Goal: Use online tool/utility: Utilize a website feature to perform a specific function

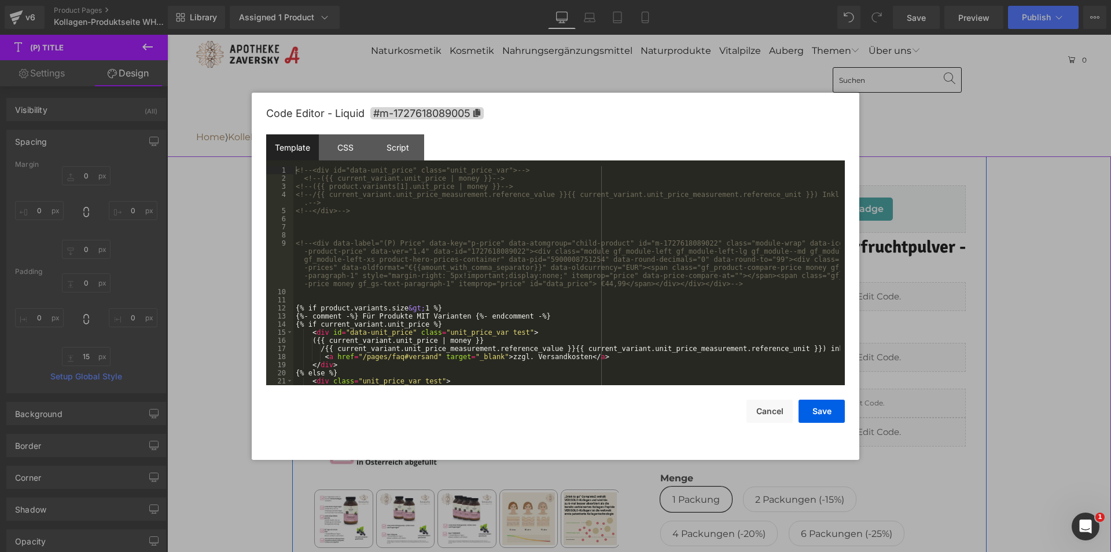
click at [819, 348] on div "Liquid" at bounding box center [813, 357] width 306 height 29
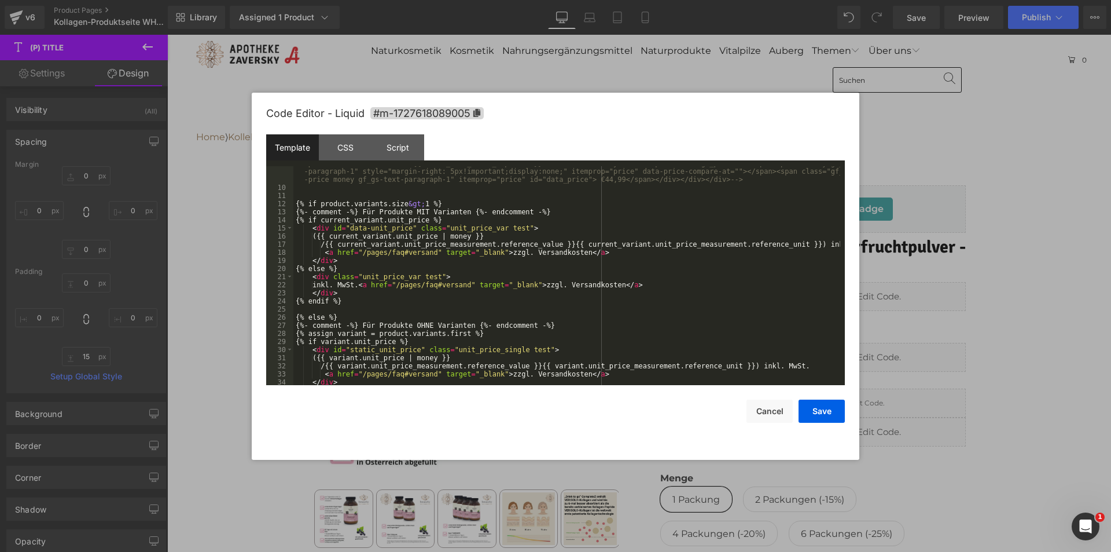
scroll to position [174, 0]
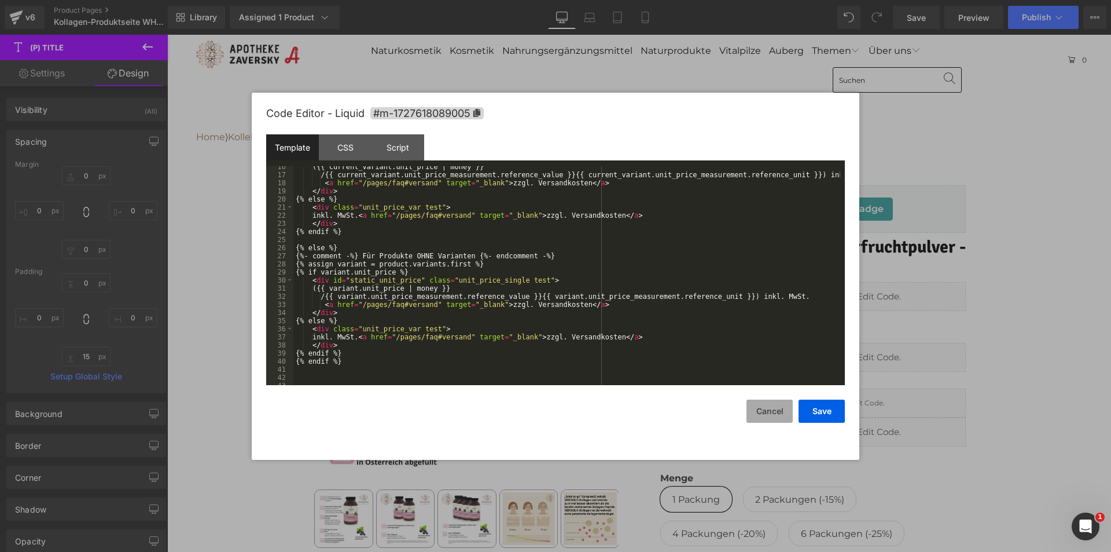
click at [769, 415] on button "Cancel" at bounding box center [770, 410] width 46 height 23
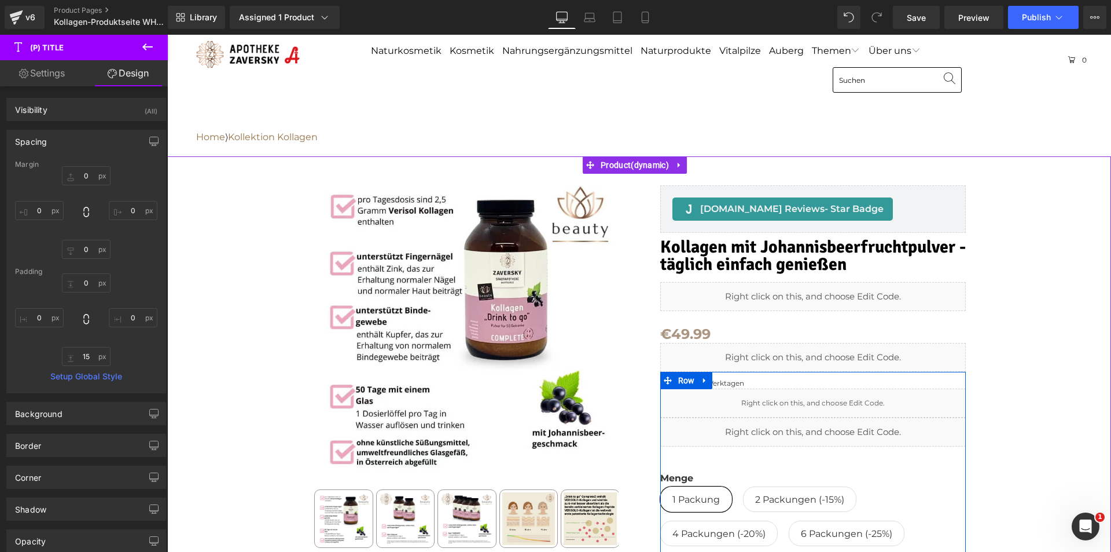
click at [823, 423] on div "Liquid" at bounding box center [813, 431] width 306 height 29
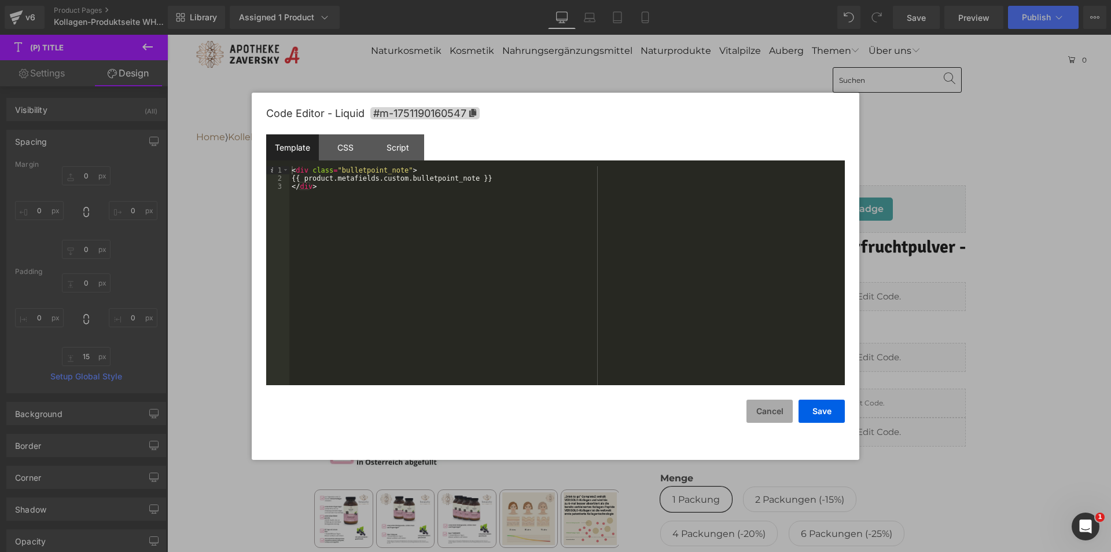
click at [758, 411] on button "Cancel" at bounding box center [770, 410] width 46 height 23
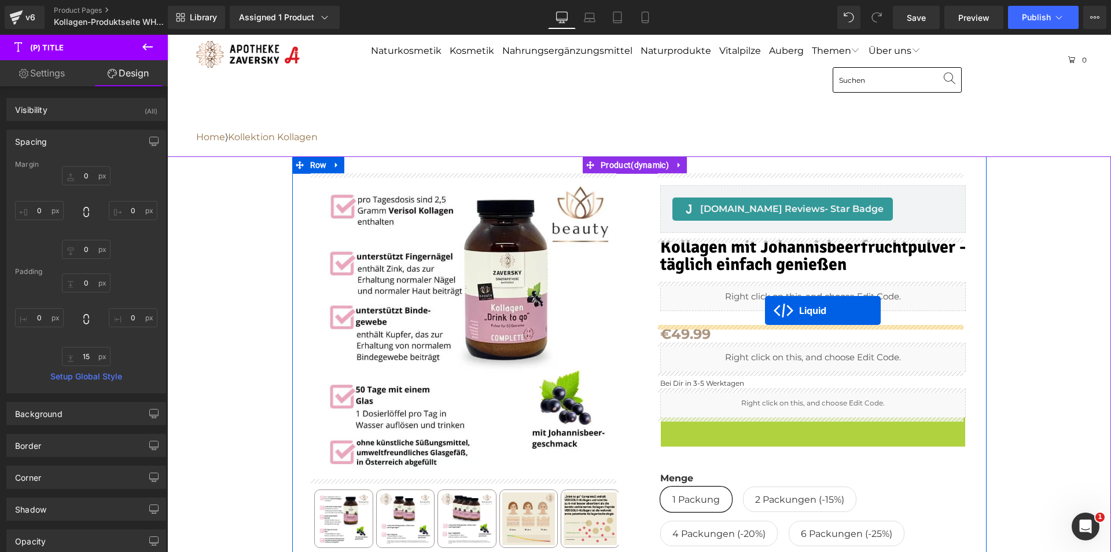
drag, startPoint x: 778, startPoint y: 424, endPoint x: 765, endPoint y: 310, distance: 114.2
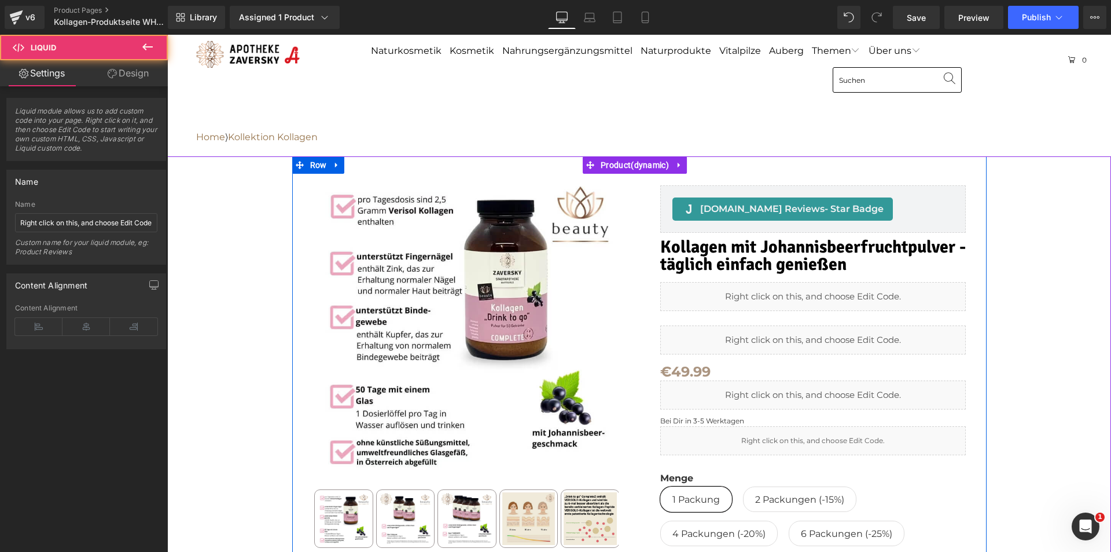
click at [809, 295] on div "Liquid" at bounding box center [813, 296] width 306 height 29
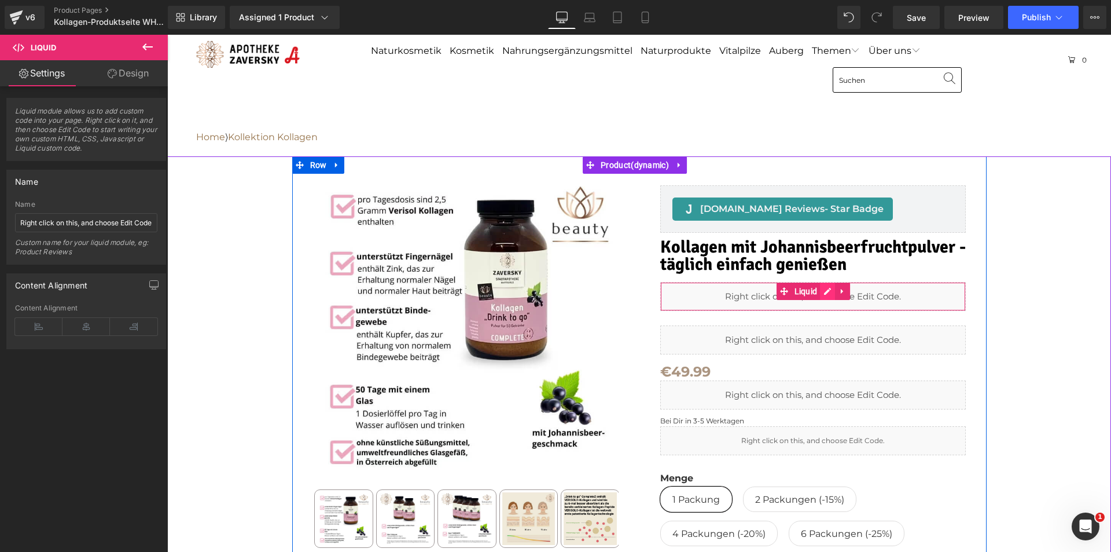
click at [824, 289] on div "Liquid" at bounding box center [813, 296] width 306 height 29
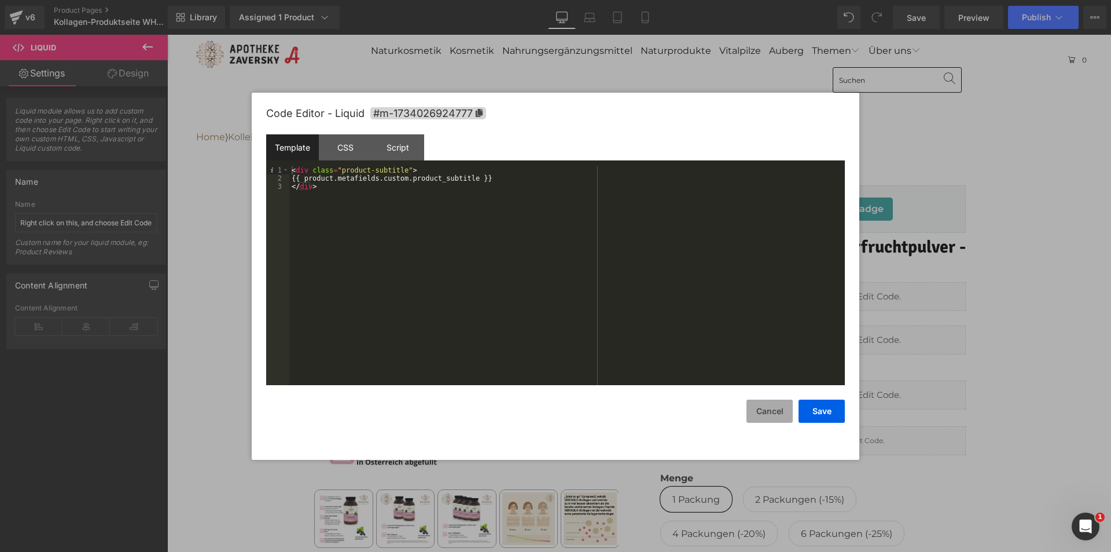
click at [769, 411] on button "Cancel" at bounding box center [770, 410] width 46 height 23
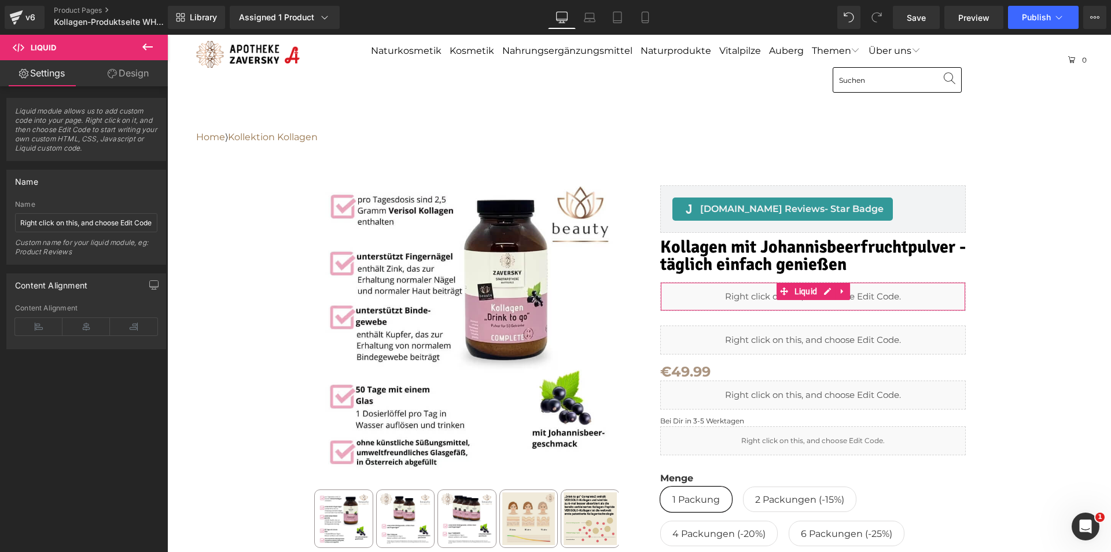
drag, startPoint x: 141, startPoint y: 78, endPoint x: 122, endPoint y: 153, distance: 77.5
click at [140, 78] on link "Design" at bounding box center [128, 73] width 84 height 26
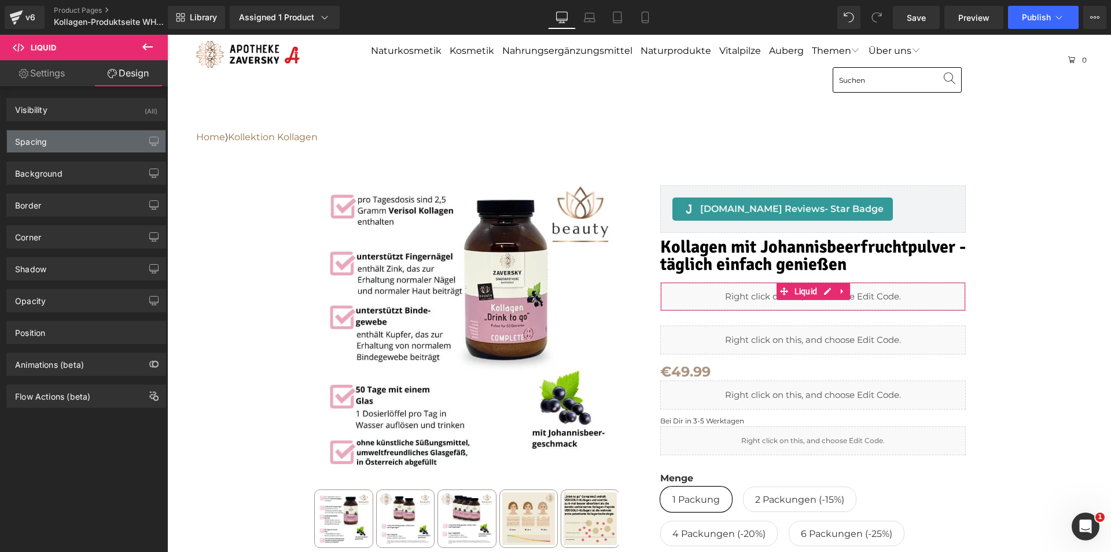
click at [74, 143] on div "Spacing" at bounding box center [86, 141] width 159 height 22
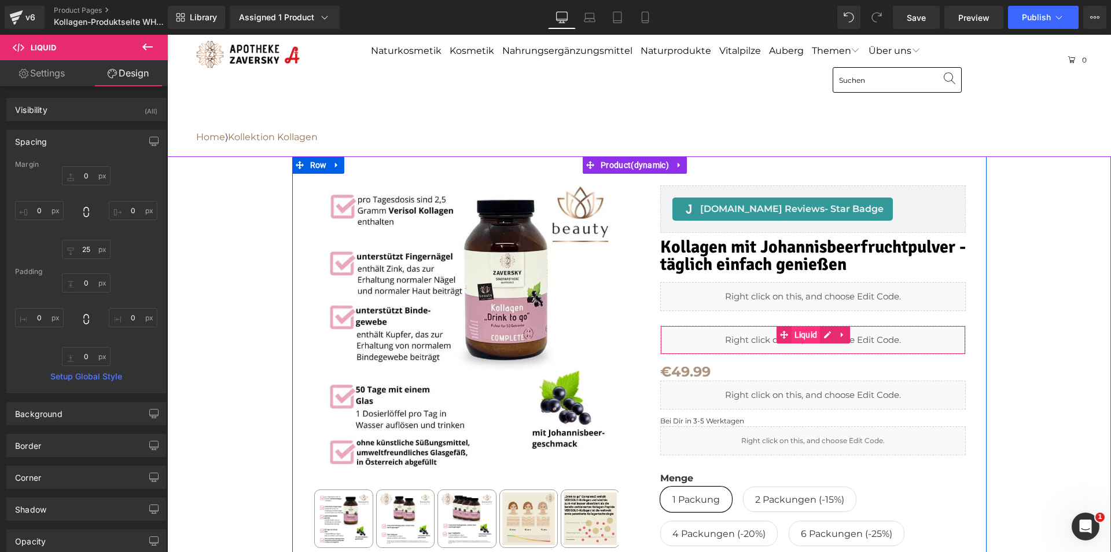
click at [792, 333] on span "Liquid" at bounding box center [806, 334] width 29 height 17
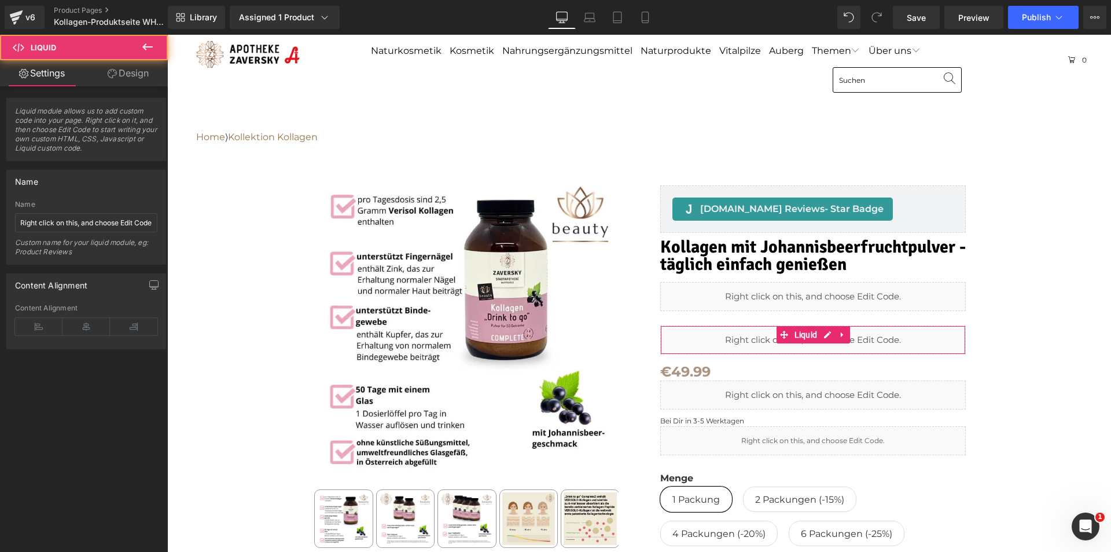
click at [138, 74] on link "Design" at bounding box center [128, 73] width 84 height 26
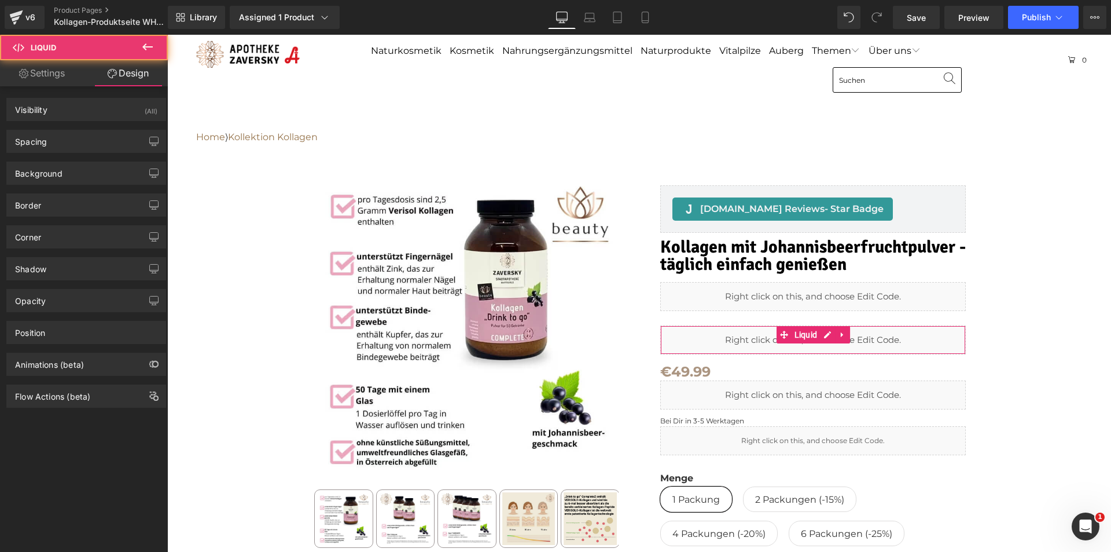
type input "0"
type input "15"
type input "0"
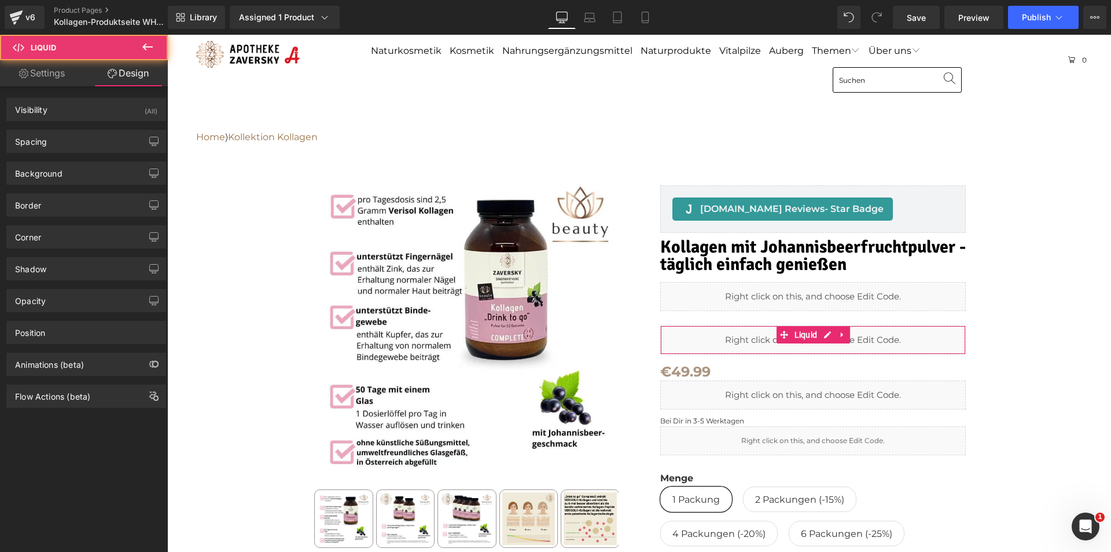
type input "0"
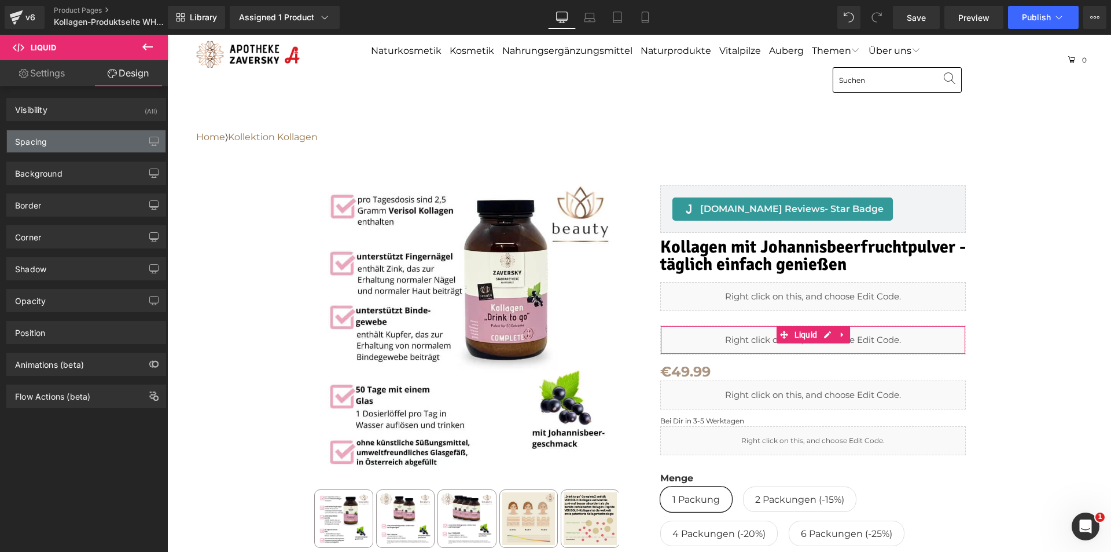
click at [86, 142] on div "Spacing" at bounding box center [86, 141] width 159 height 22
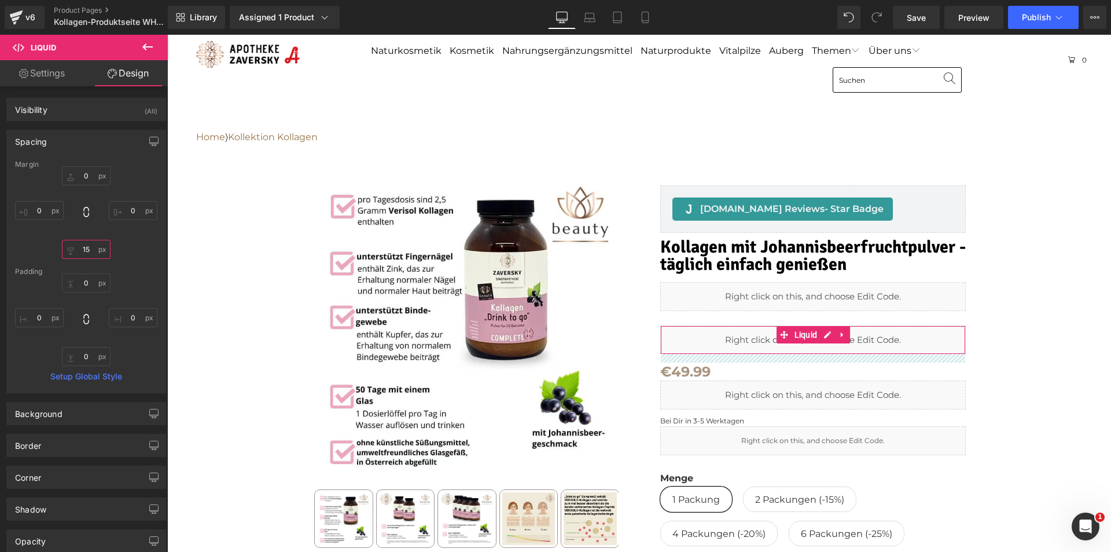
click at [89, 249] on input "15" at bounding box center [86, 249] width 49 height 19
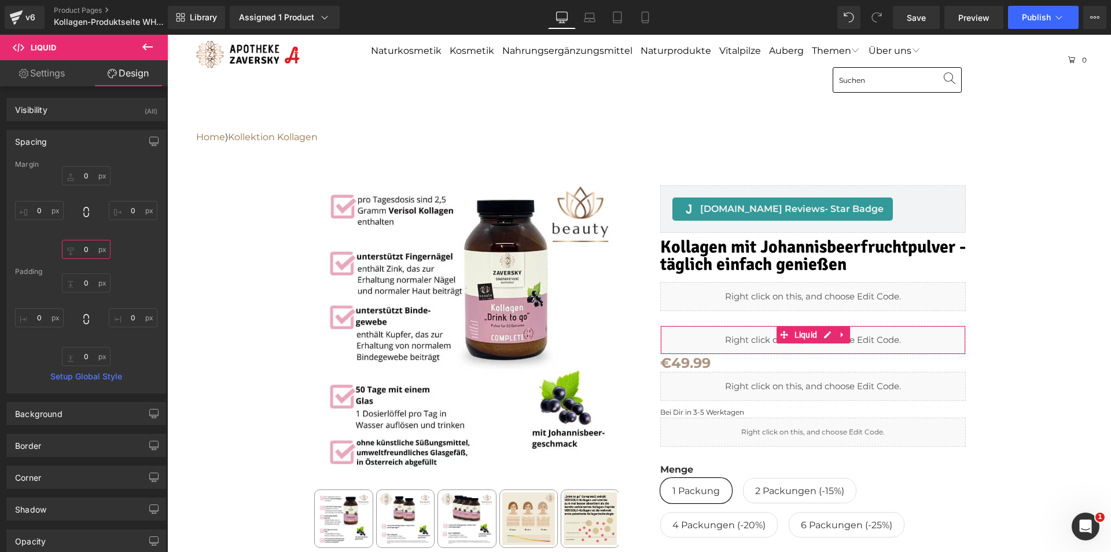
drag, startPoint x: 90, startPoint y: 248, endPoint x: 83, endPoint y: 248, distance: 7.5
click at [83, 248] on input "0" at bounding box center [86, 249] width 49 height 19
type input "15"
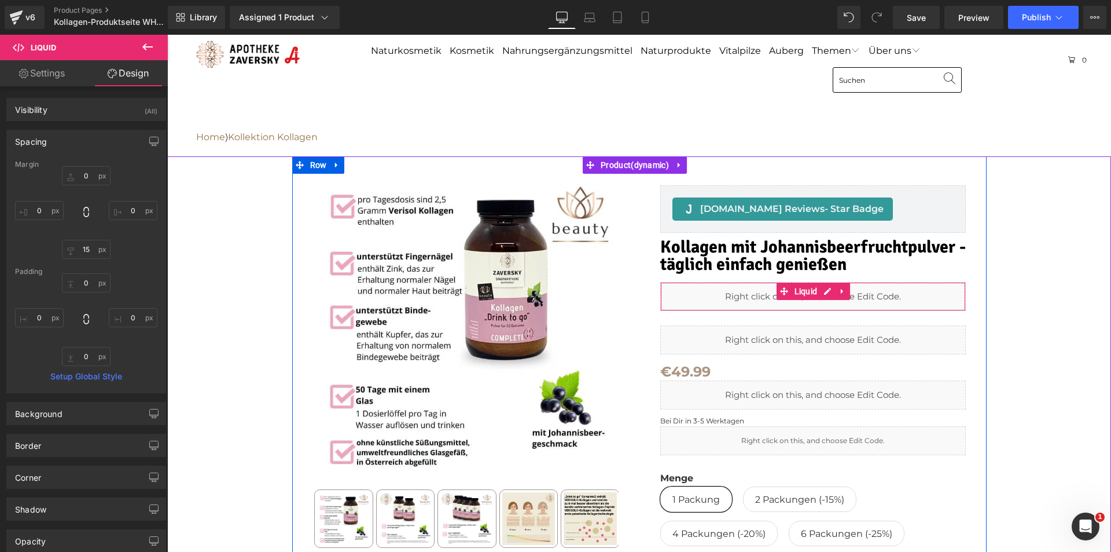
click at [767, 292] on div "Liquid" at bounding box center [813, 296] width 306 height 29
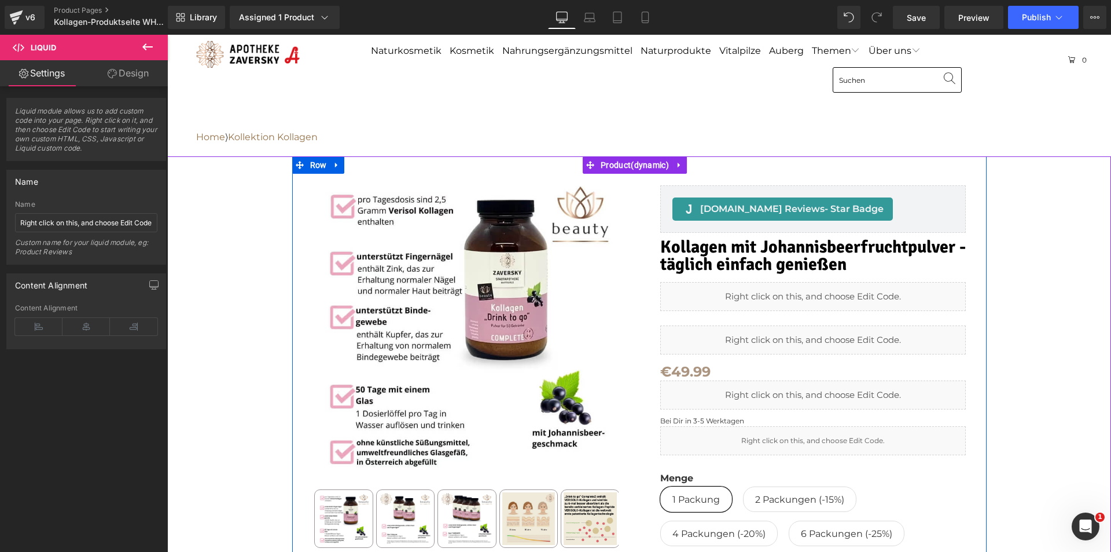
click at [730, 286] on div "Liquid" at bounding box center [813, 296] width 306 height 29
click at [759, 304] on div "Liquid" at bounding box center [813, 296] width 306 height 29
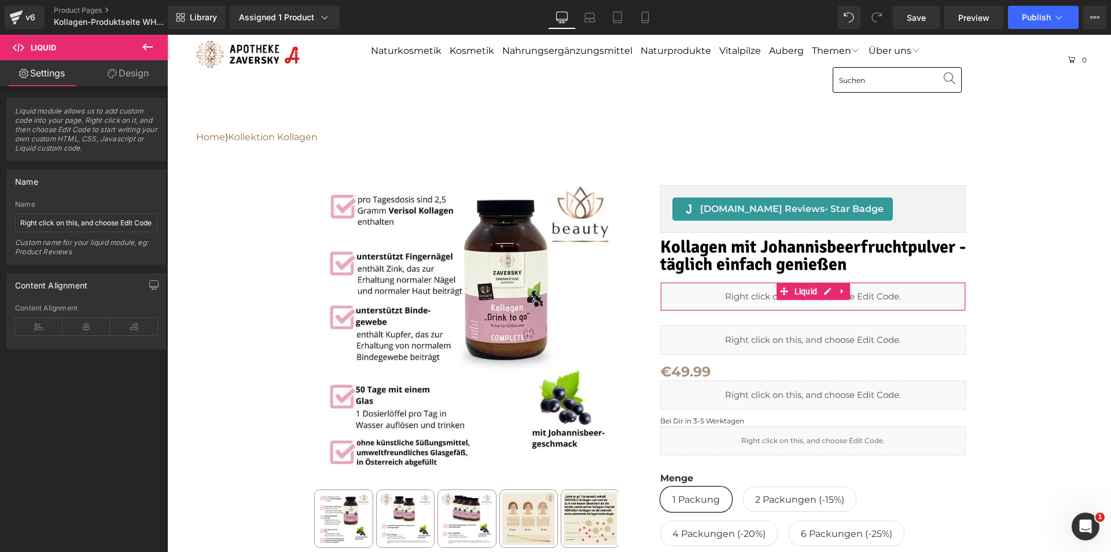
click at [147, 74] on link "Design" at bounding box center [128, 73] width 84 height 26
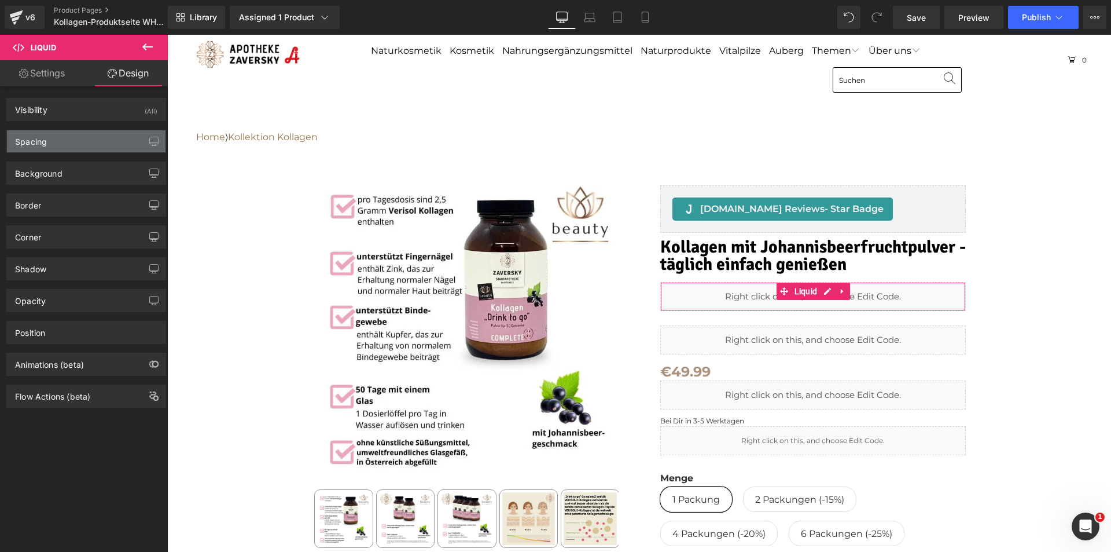
click at [91, 141] on div "Spacing" at bounding box center [86, 141] width 159 height 22
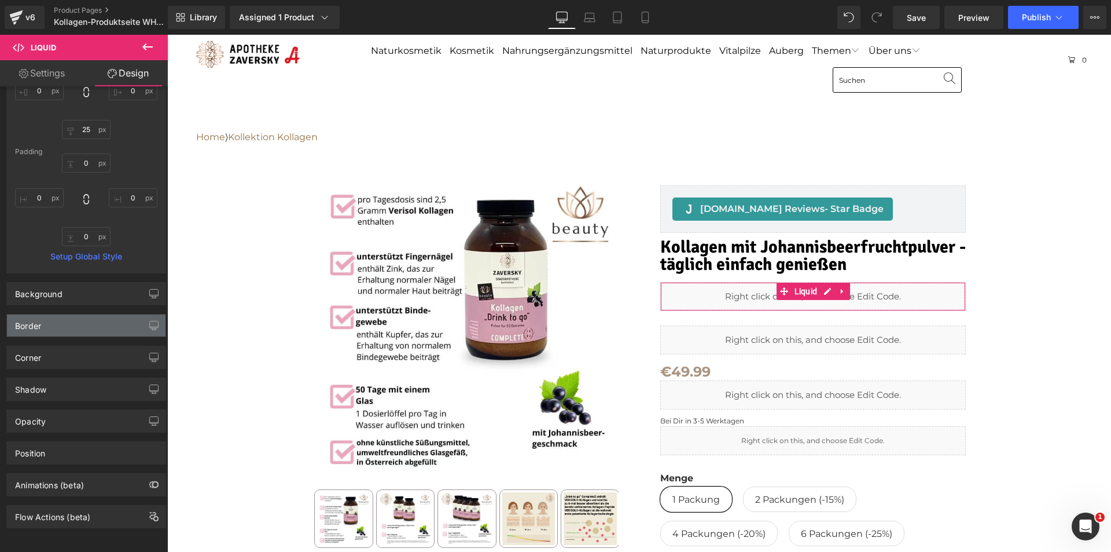
scroll to position [128, 0]
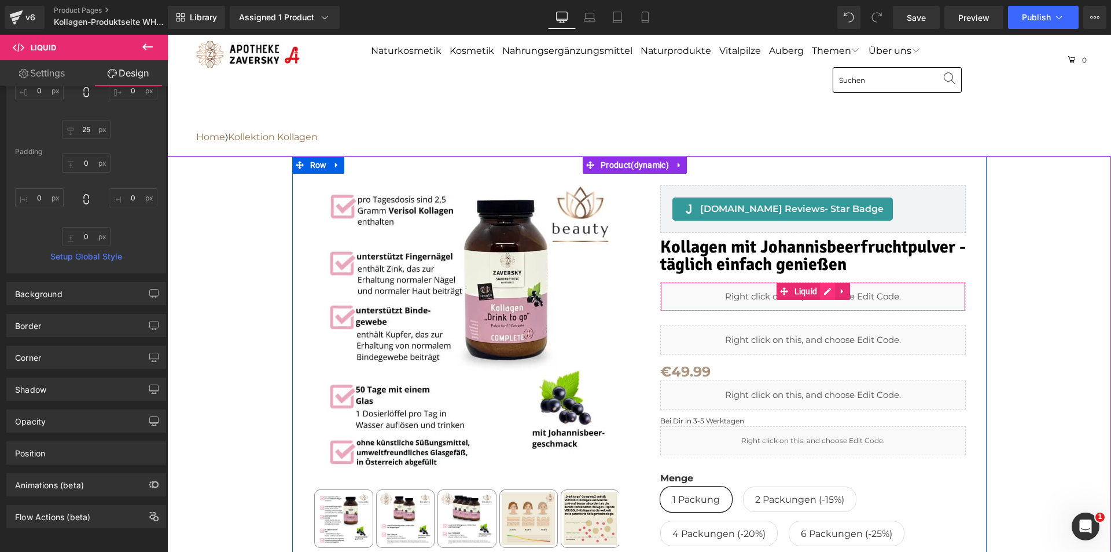
click at [822, 290] on div "Liquid" at bounding box center [813, 296] width 306 height 29
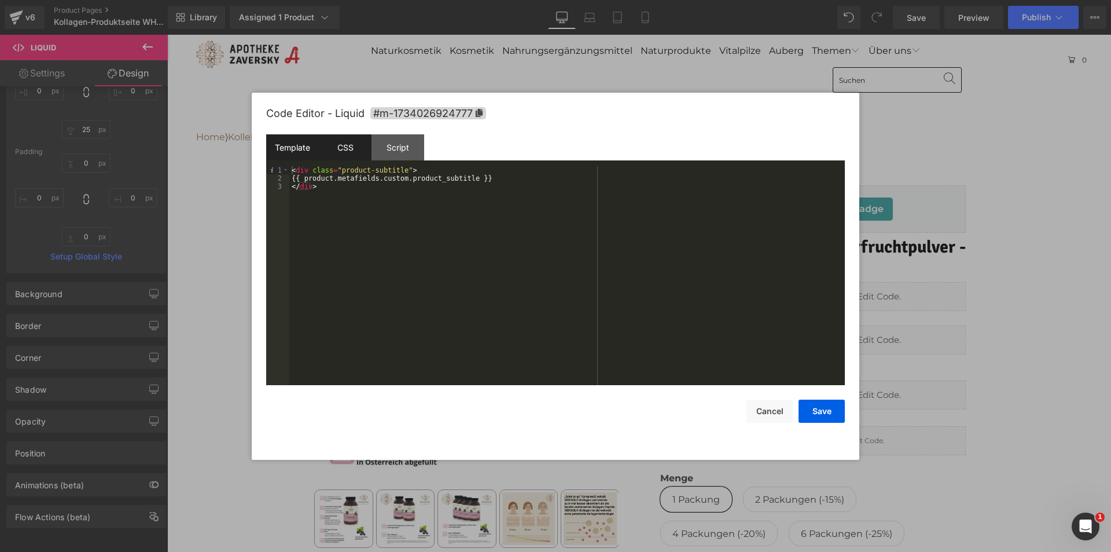
click at [348, 144] on div "CSS" at bounding box center [345, 147] width 53 height 26
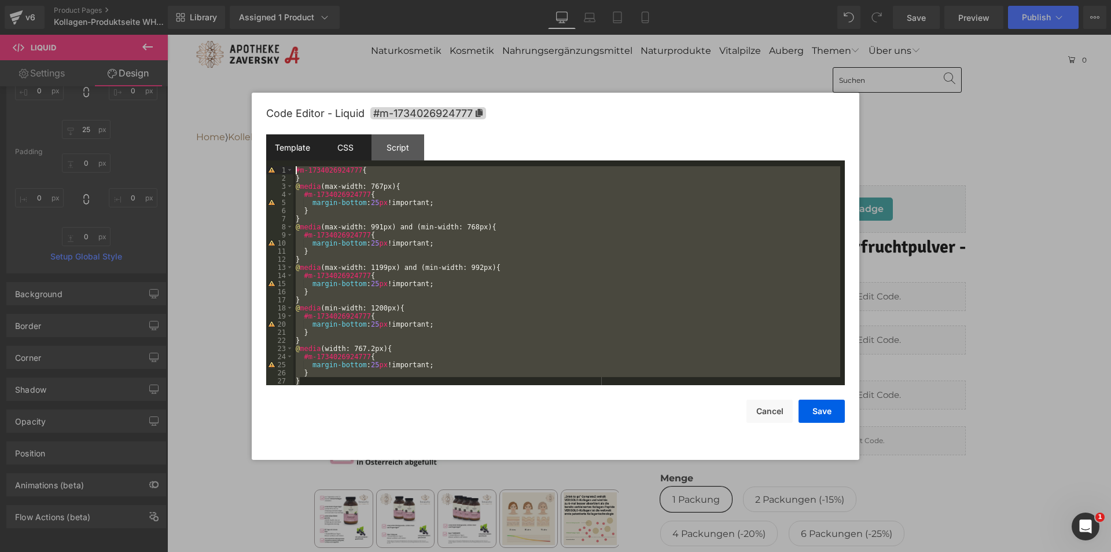
scroll to position [0, 0]
drag, startPoint x: 322, startPoint y: 376, endPoint x: 295, endPoint y: 149, distance: 228.5
click at [295, 149] on div "Template CSS Script Data 1 2 3 < div class = "product-subtitle" > {{ product.me…" at bounding box center [555, 259] width 579 height 251
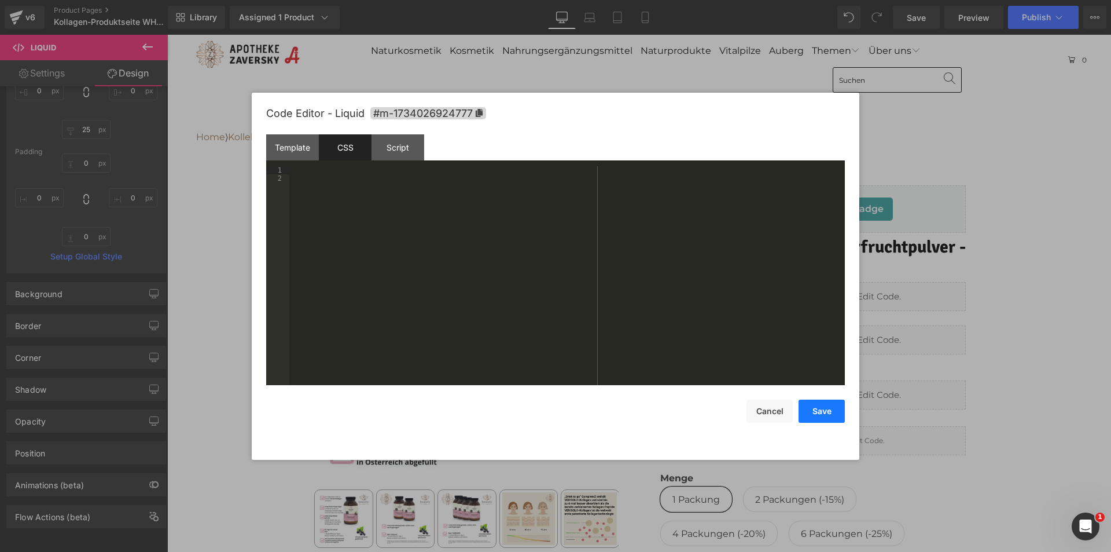
click at [821, 417] on button "Save" at bounding box center [822, 410] width 46 height 23
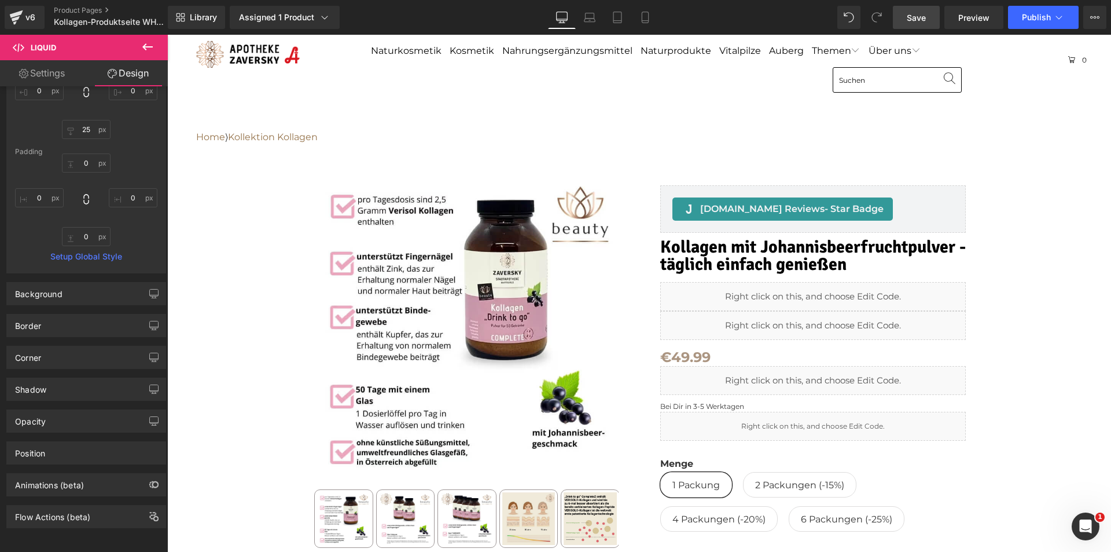
click at [928, 17] on link "Save" at bounding box center [916, 17] width 47 height 23
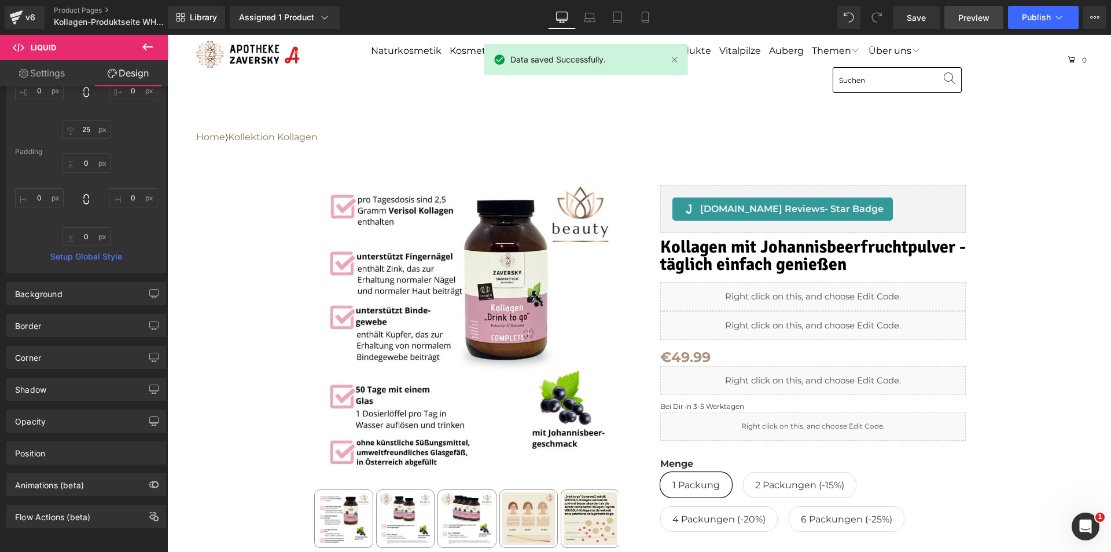
click at [976, 14] on span "Preview" at bounding box center [973, 18] width 31 height 12
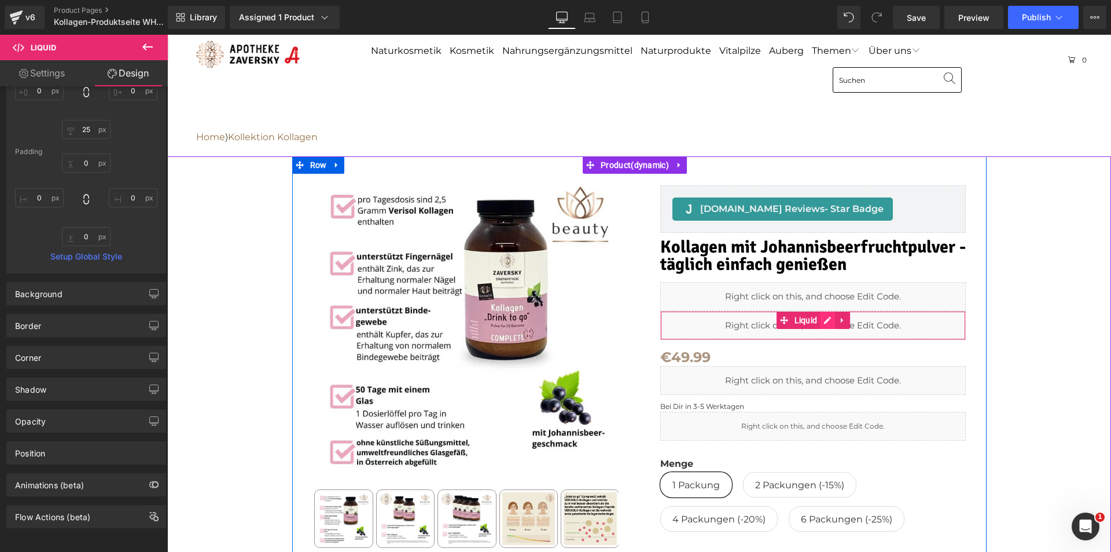
click at [821, 322] on div "Liquid" at bounding box center [813, 325] width 306 height 29
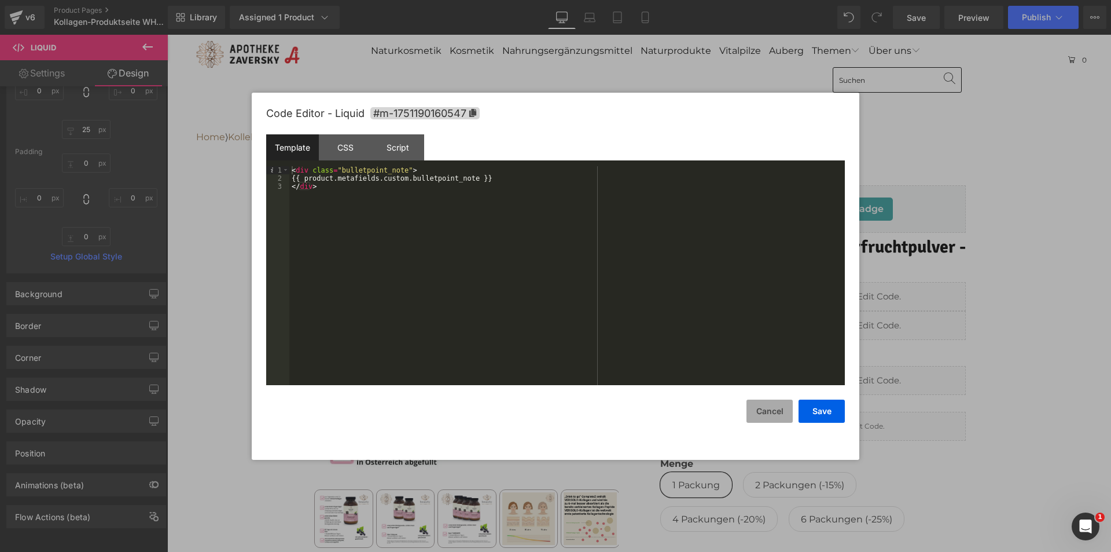
click at [778, 417] on button "Cancel" at bounding box center [770, 410] width 46 height 23
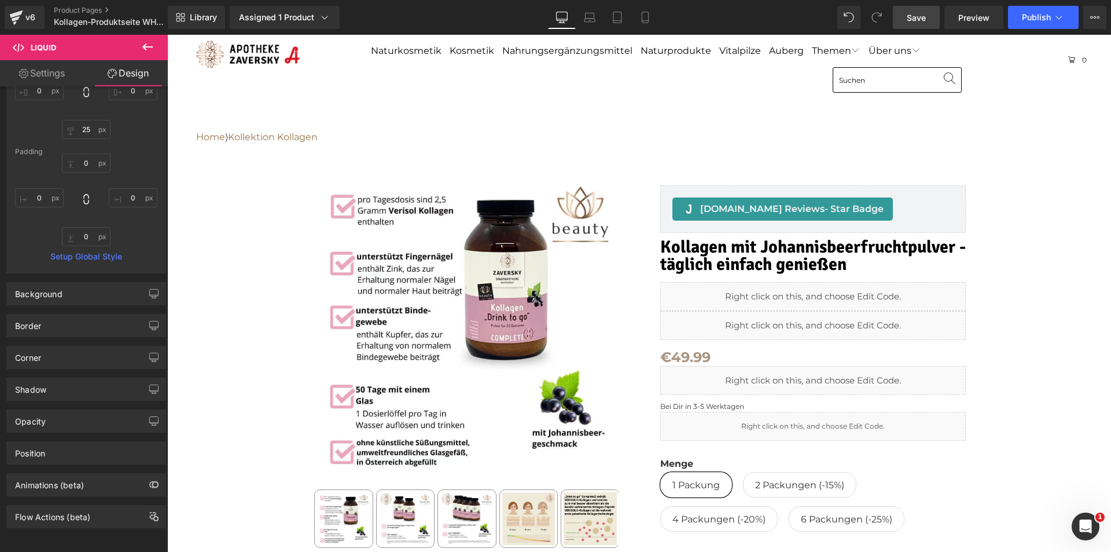
click at [894, 27] on link "Save" at bounding box center [916, 17] width 47 height 23
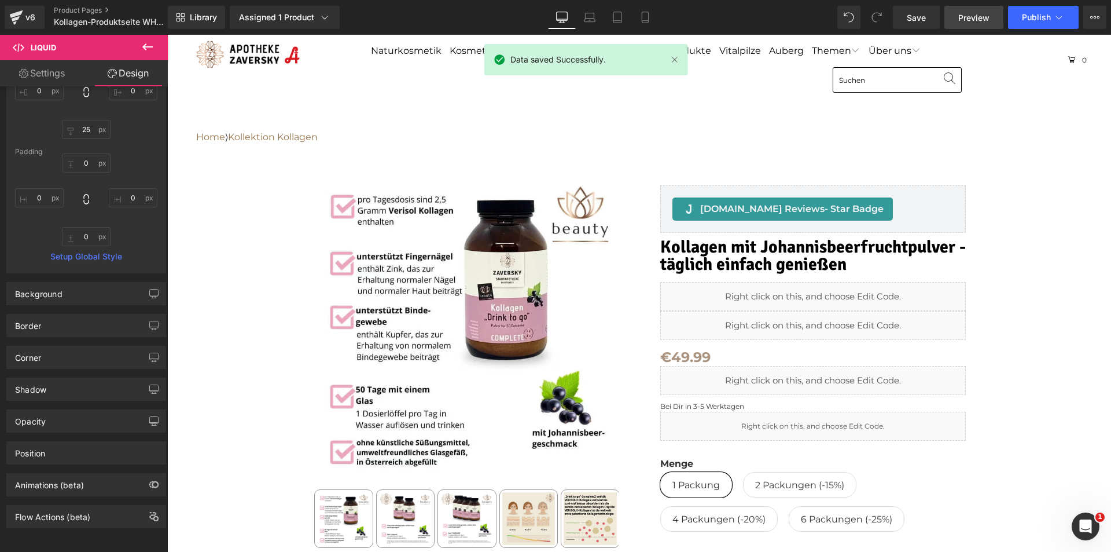
click at [964, 16] on span "Preview" at bounding box center [973, 18] width 31 height 12
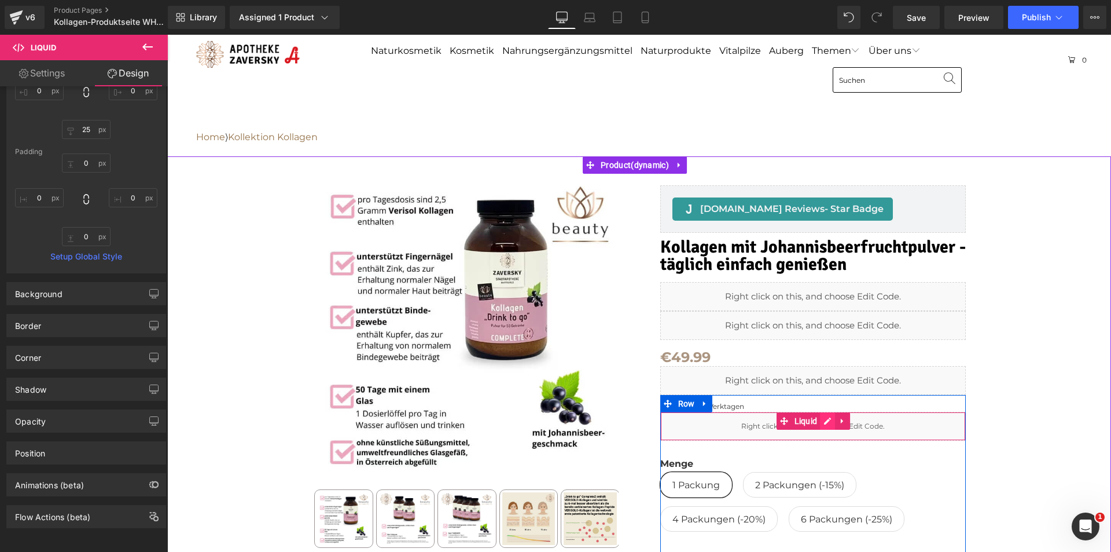
click at [825, 417] on div "Liquid" at bounding box center [813, 426] width 306 height 29
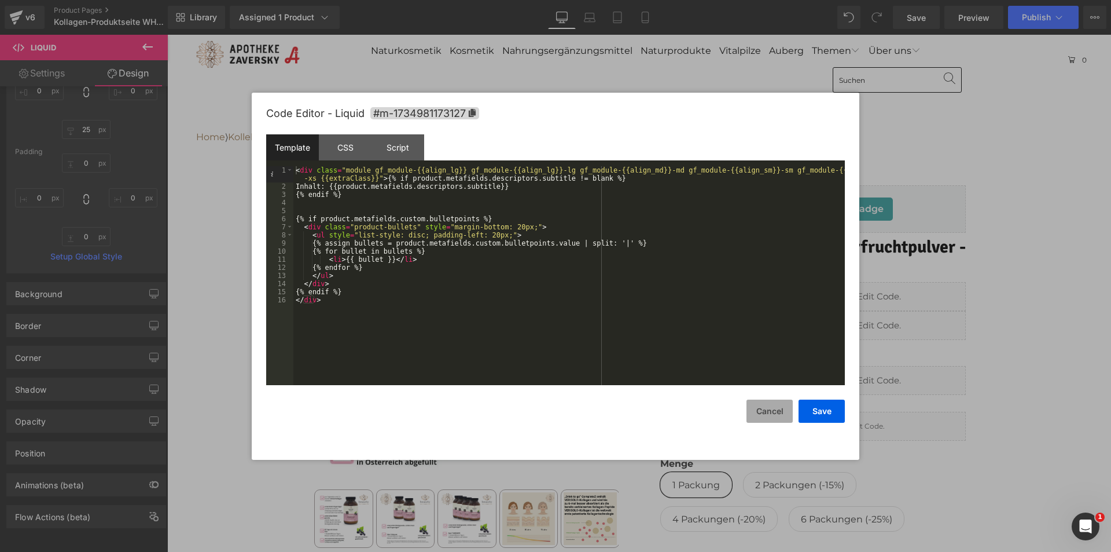
click at [761, 409] on button "Cancel" at bounding box center [770, 410] width 46 height 23
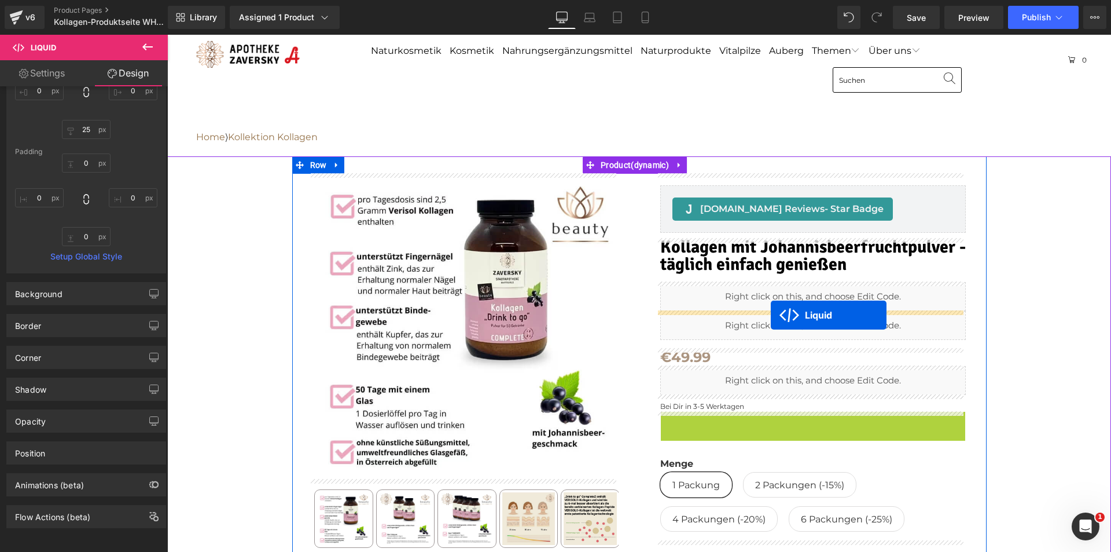
drag, startPoint x: 781, startPoint y: 420, endPoint x: 771, endPoint y: 315, distance: 105.3
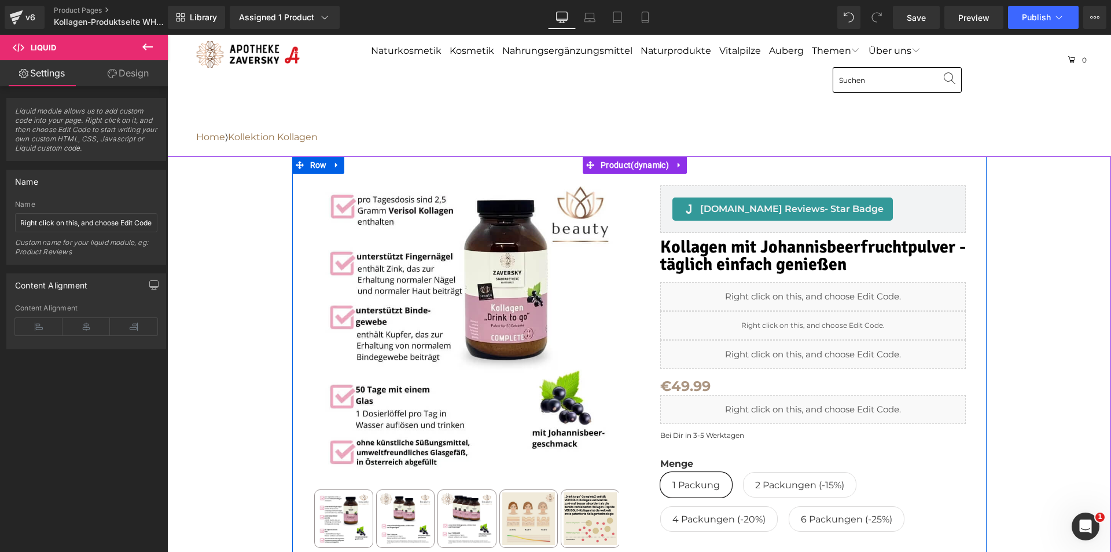
click at [820, 349] on div "Liquid" at bounding box center [813, 354] width 306 height 29
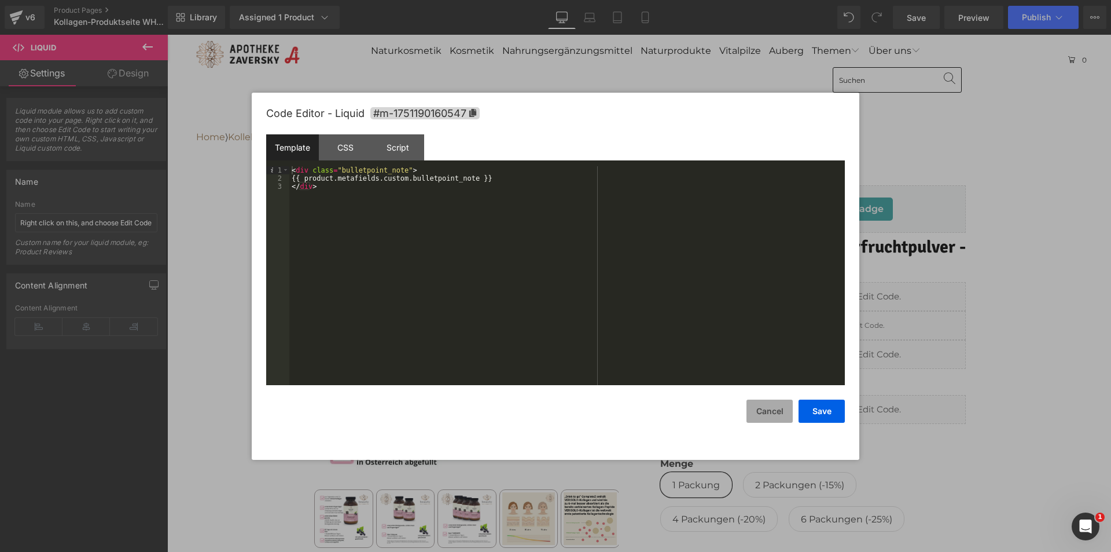
click at [776, 417] on button "Cancel" at bounding box center [770, 410] width 46 height 23
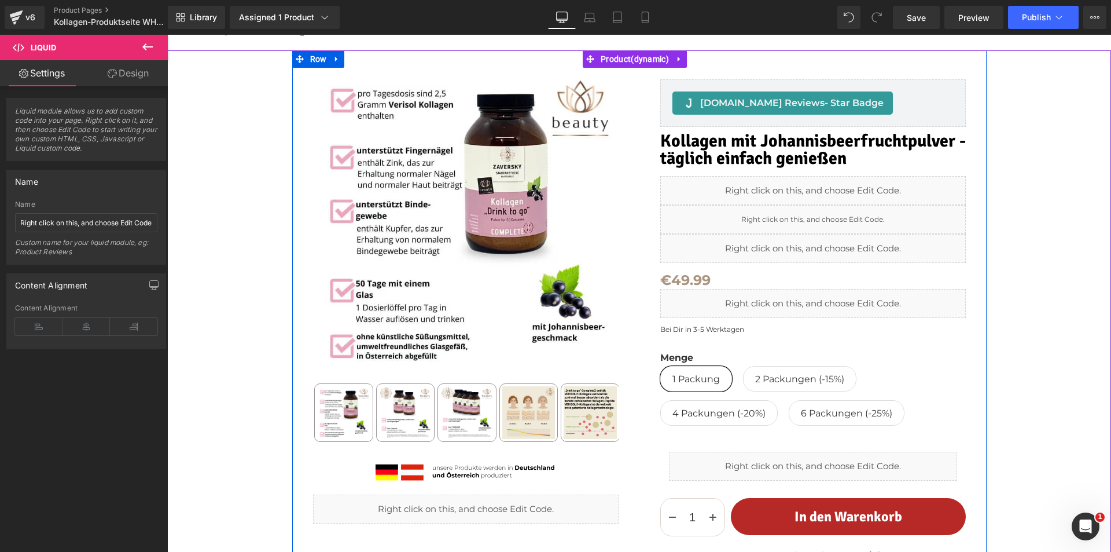
scroll to position [116, 0]
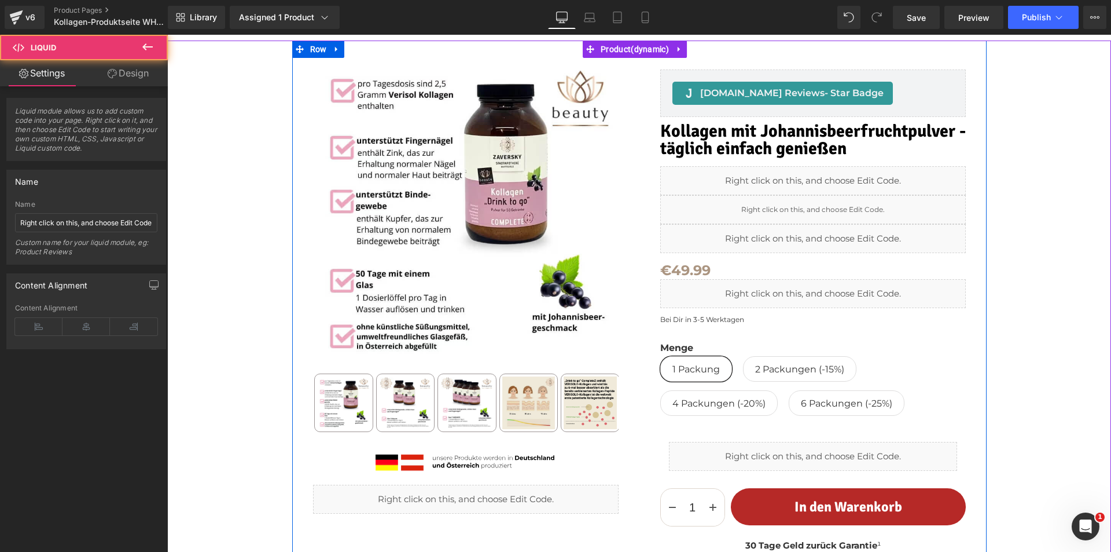
click at [783, 233] on div "Liquid" at bounding box center [813, 238] width 306 height 29
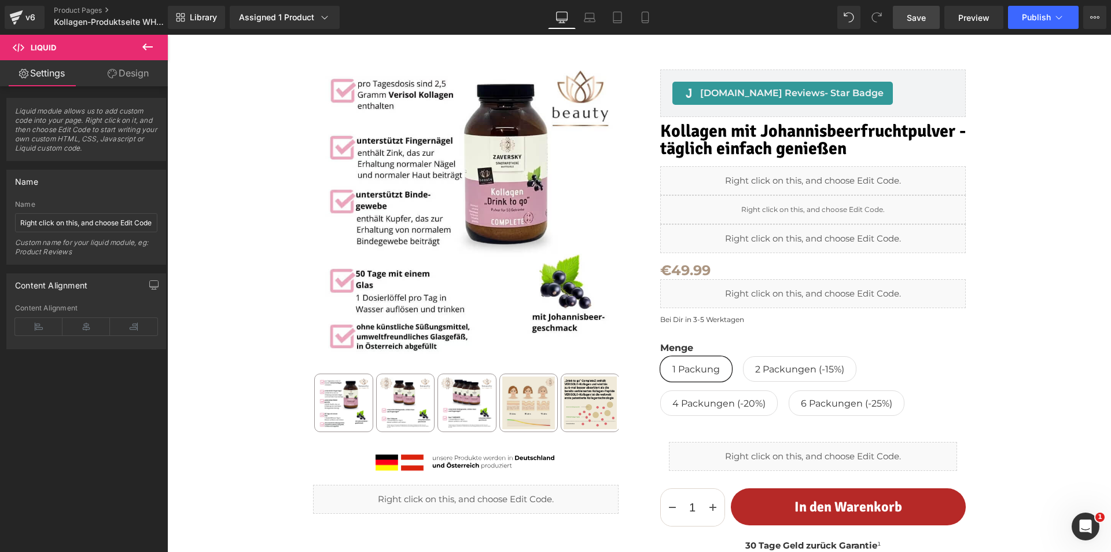
click at [912, 14] on span "Save" at bounding box center [916, 18] width 19 height 12
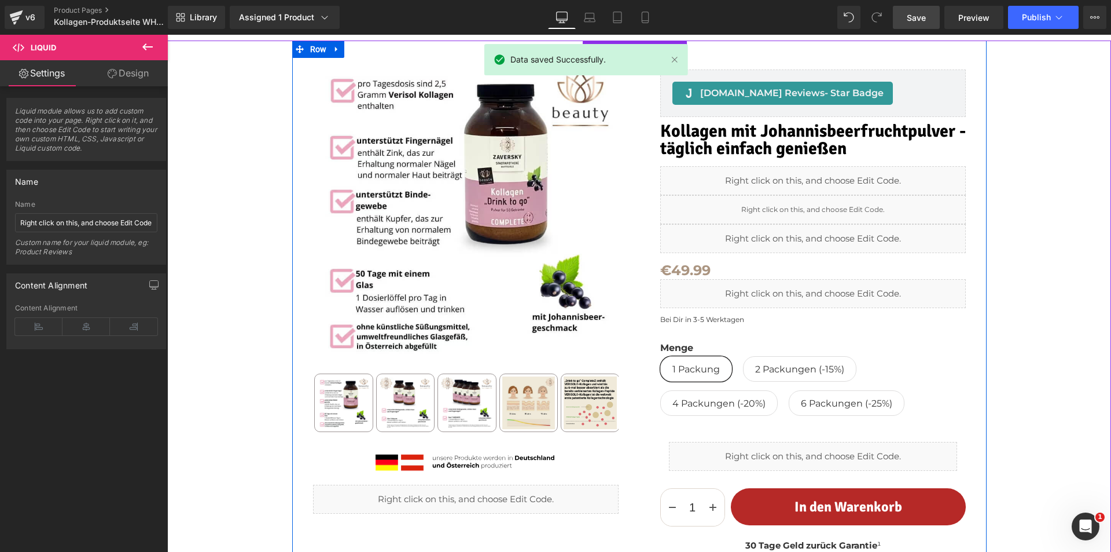
click at [824, 286] on div "Liquid" at bounding box center [813, 293] width 306 height 29
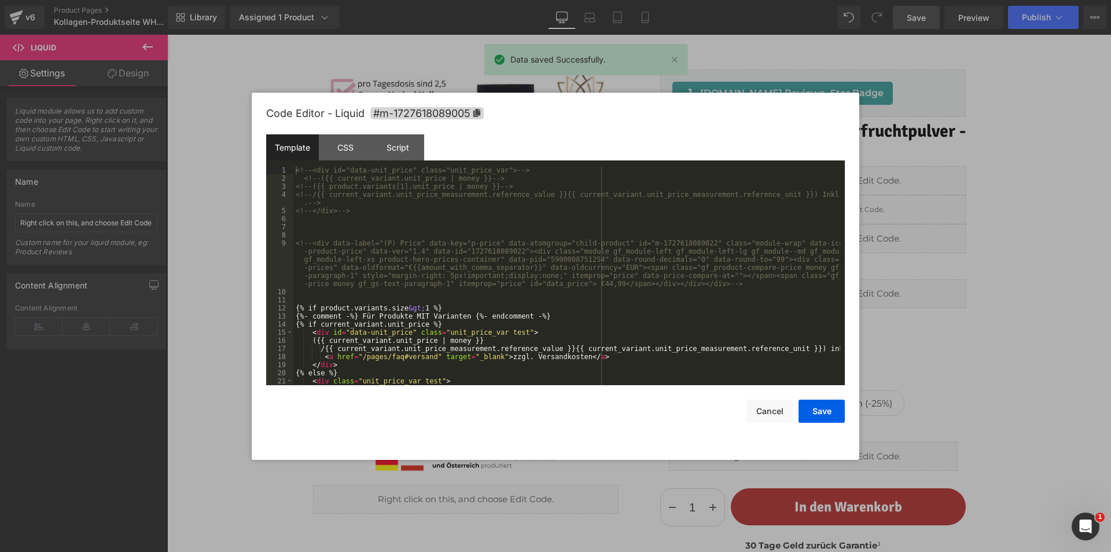
scroll to position [186, 0]
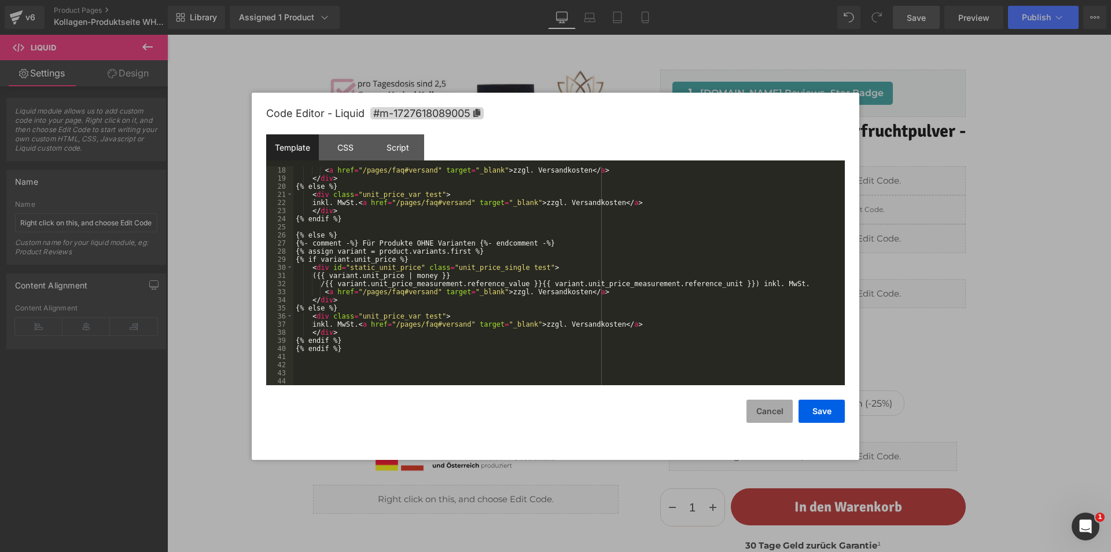
click at [774, 406] on button "Cancel" at bounding box center [770, 410] width 46 height 23
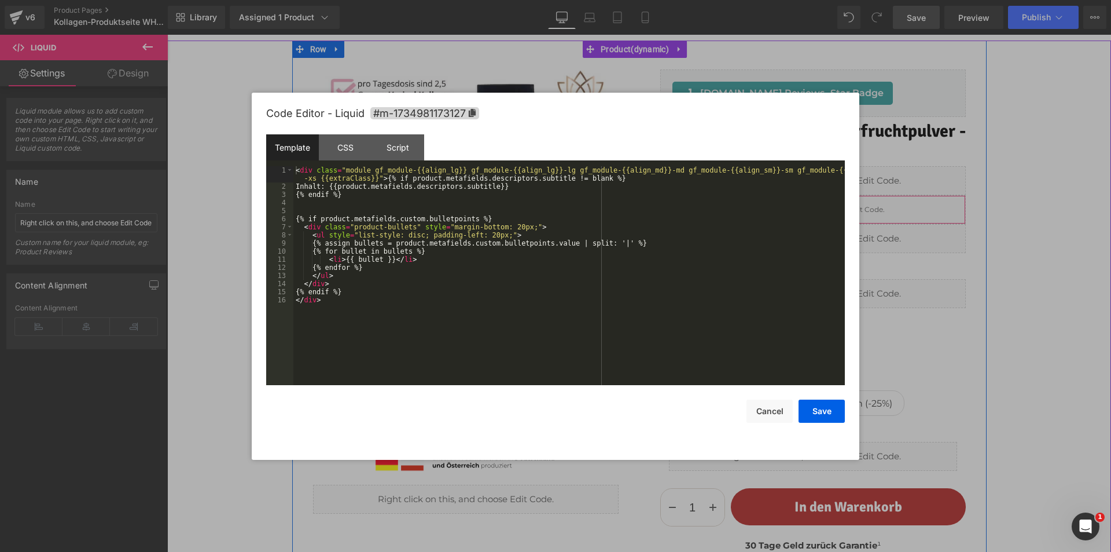
click at [821, 205] on div "Liquid" at bounding box center [813, 209] width 306 height 29
click at [770, 407] on button "Cancel" at bounding box center [770, 410] width 46 height 23
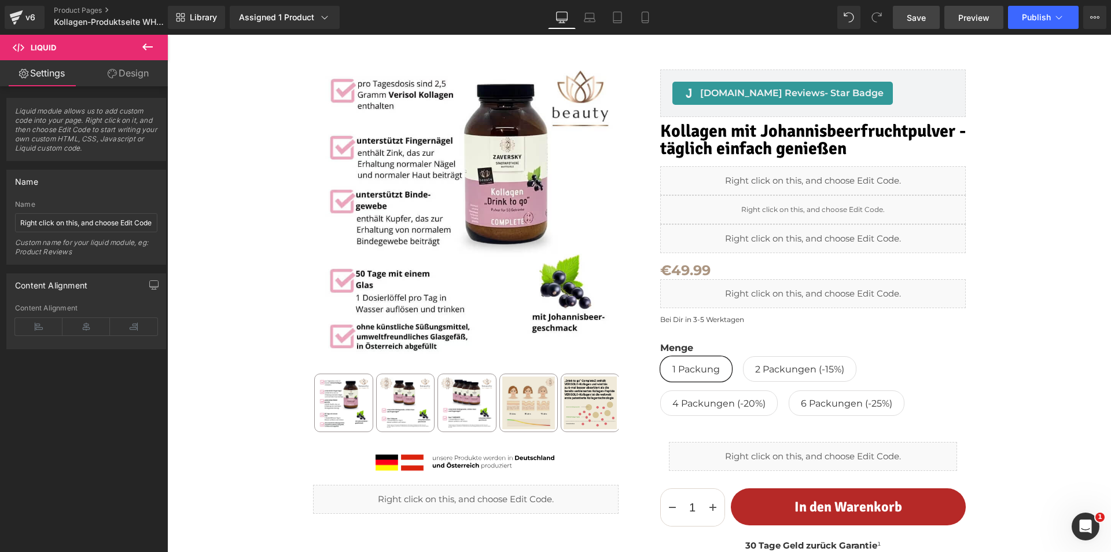
click at [966, 20] on span "Preview" at bounding box center [973, 18] width 31 height 12
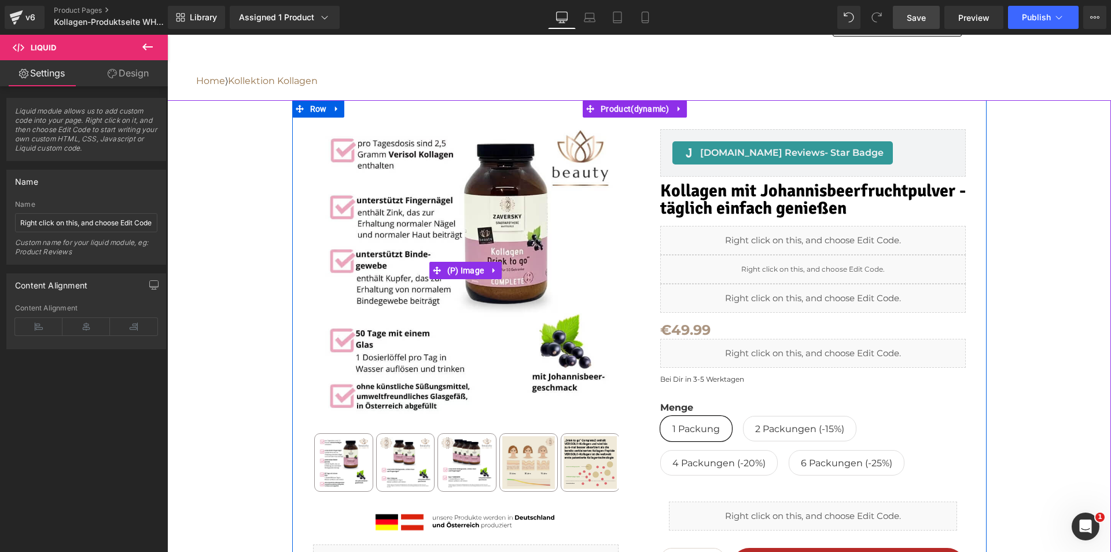
scroll to position [0, 0]
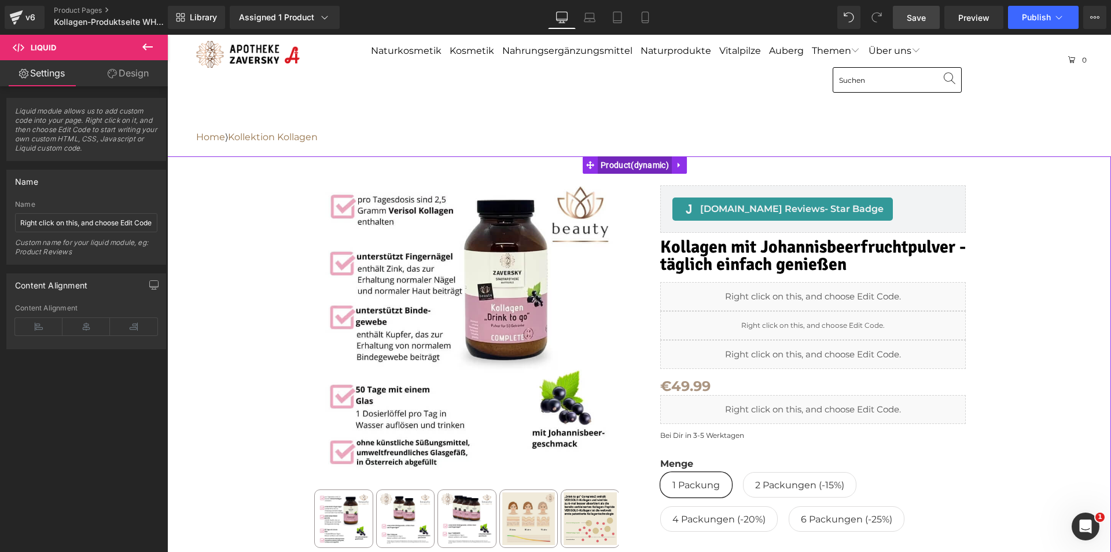
click at [610, 160] on span "Product" at bounding box center [635, 164] width 74 height 17
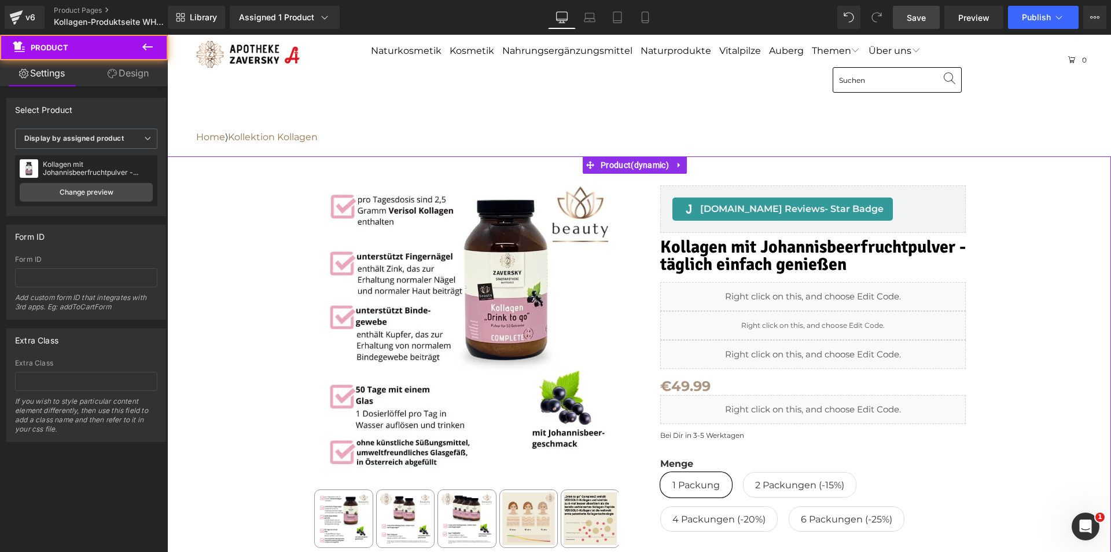
click at [123, 75] on link "Design" at bounding box center [128, 73] width 84 height 26
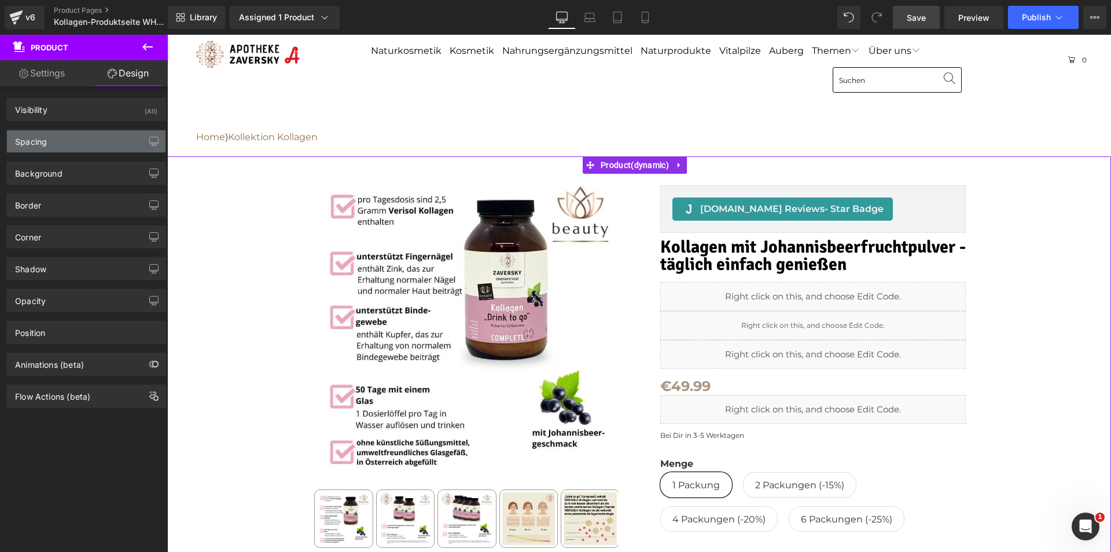
click at [79, 144] on div "Spacing" at bounding box center [86, 141] width 159 height 22
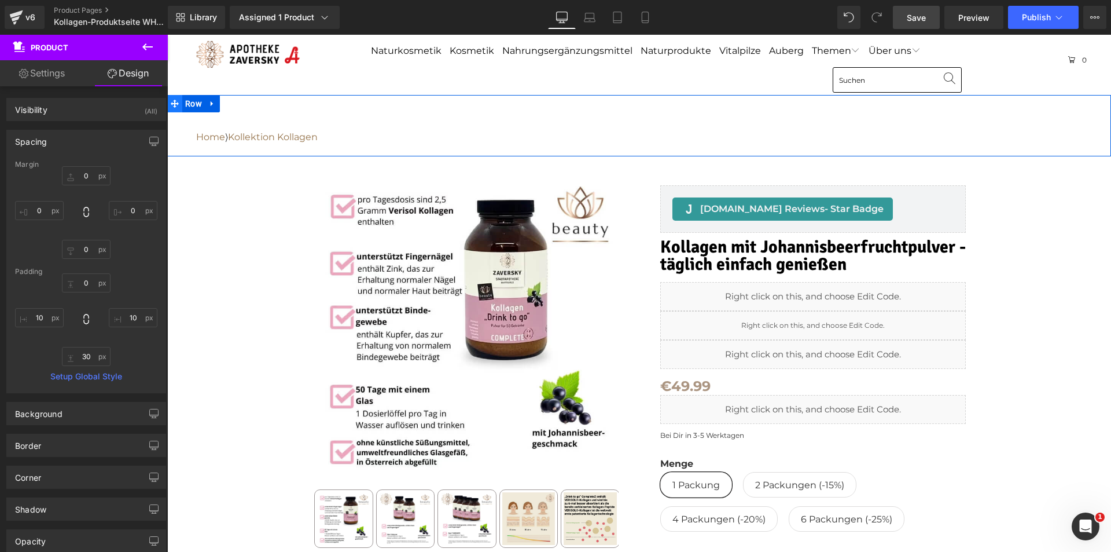
click at [175, 102] on span at bounding box center [174, 103] width 15 height 17
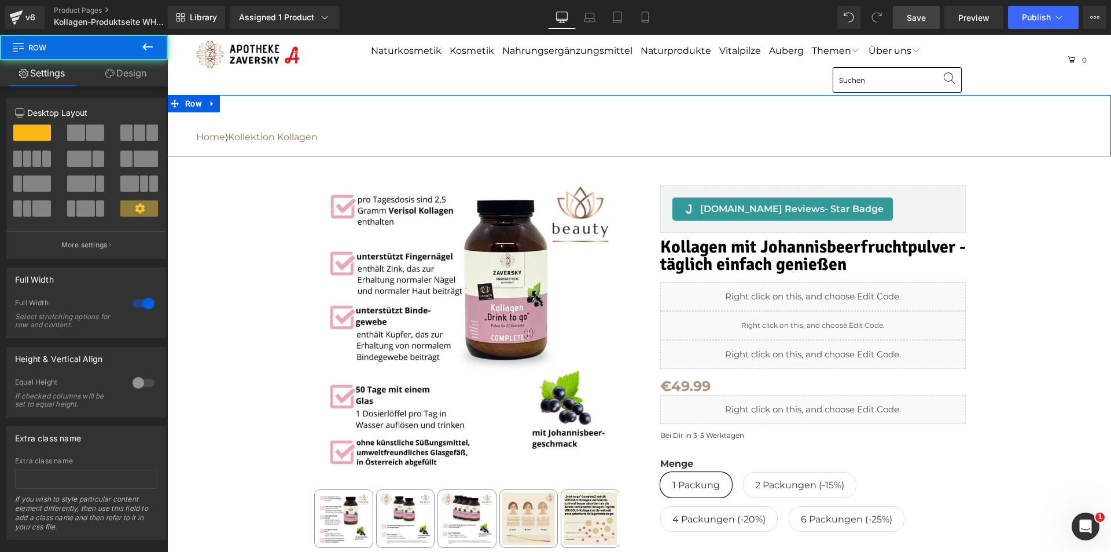
click at [129, 75] on link "Design" at bounding box center [126, 73] width 84 height 26
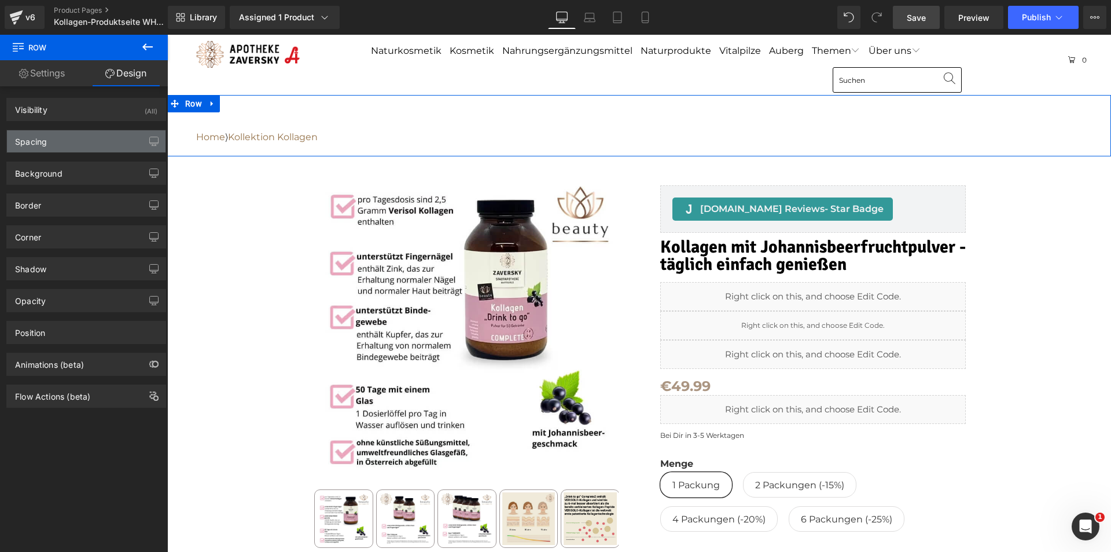
click at [94, 138] on div "Spacing" at bounding box center [86, 141] width 159 height 22
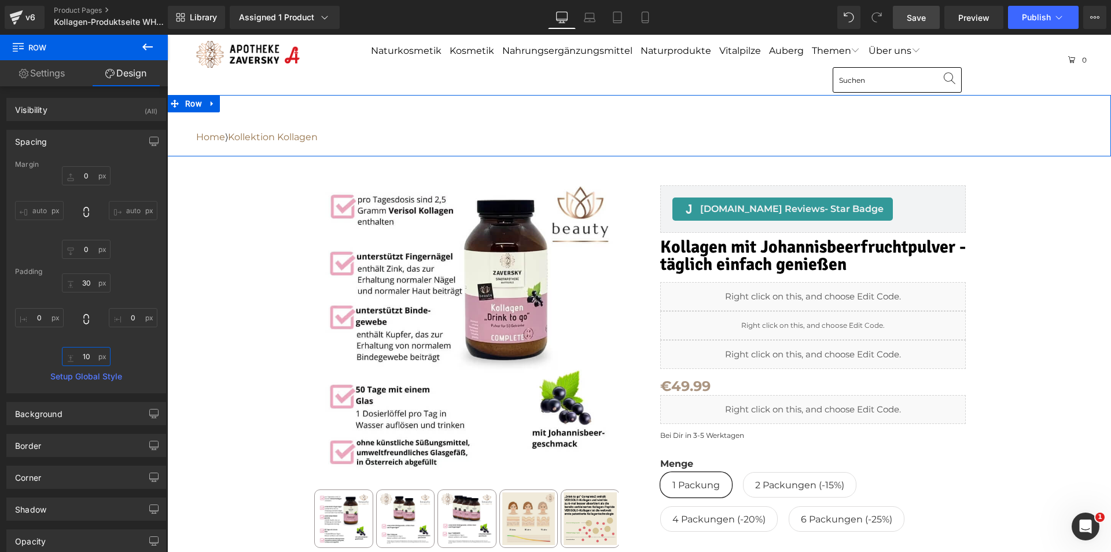
click at [89, 352] on input "10" at bounding box center [86, 356] width 49 height 19
type input "0"
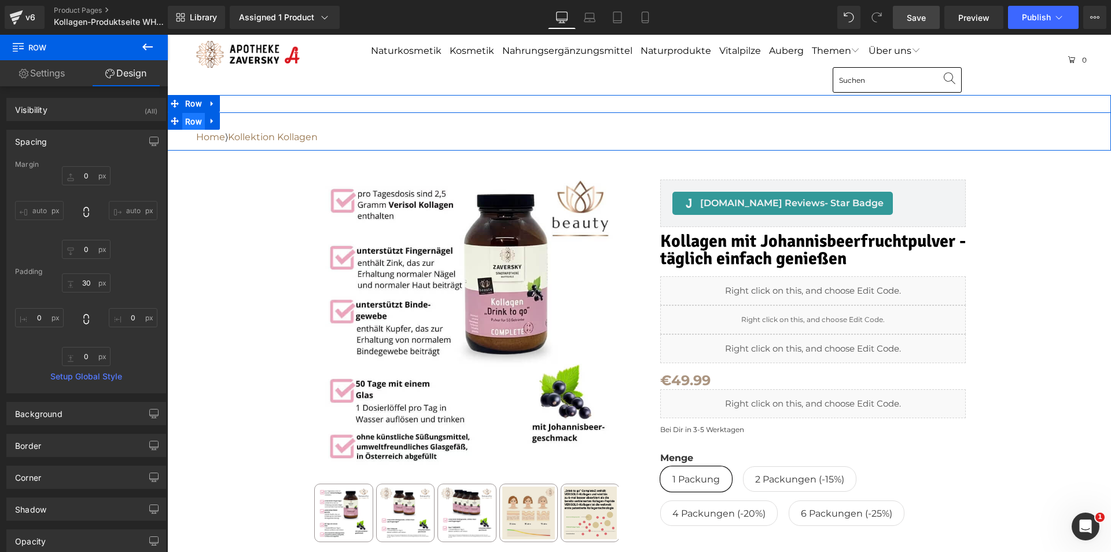
click at [193, 122] on span "Row" at bounding box center [193, 121] width 23 height 17
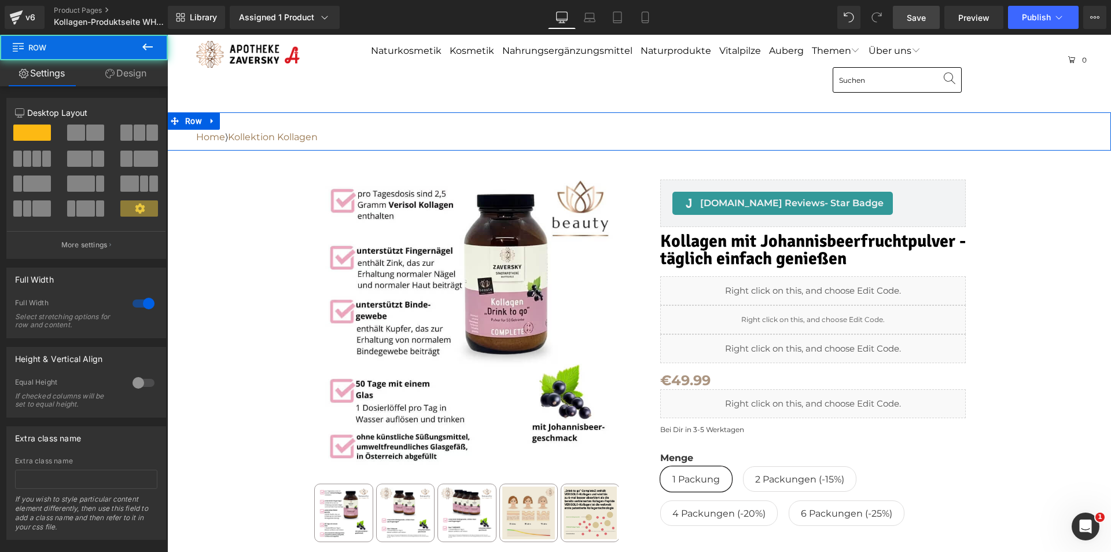
click at [134, 76] on link "Design" at bounding box center [126, 73] width 84 height 26
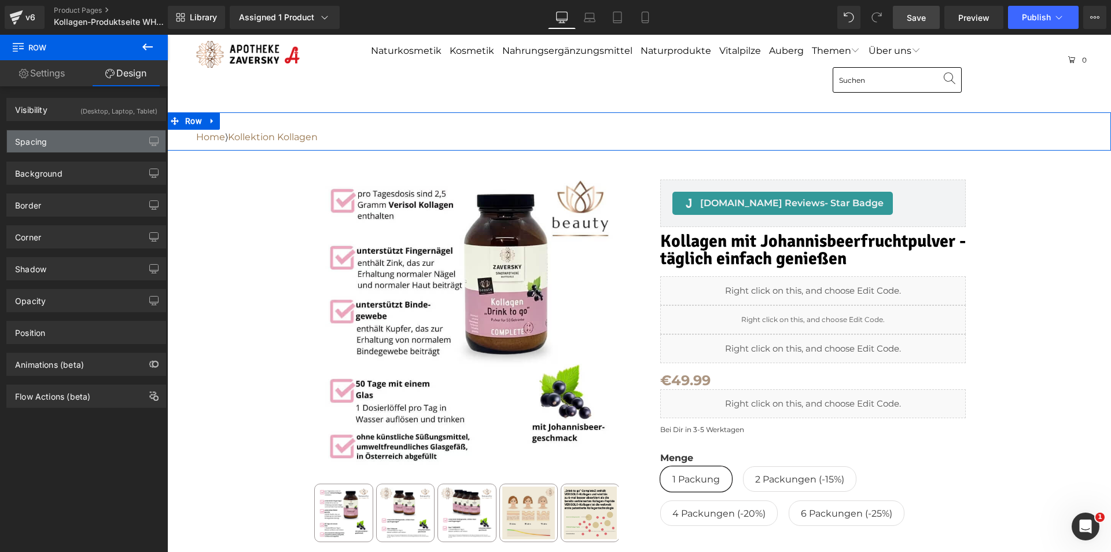
click at [78, 145] on div "Spacing" at bounding box center [86, 141] width 159 height 22
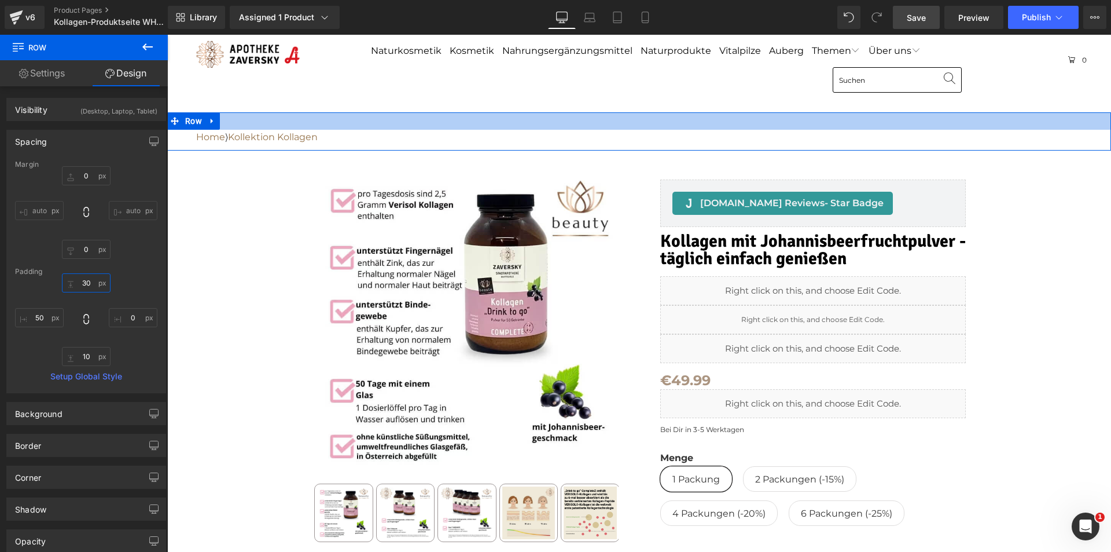
click at [86, 281] on input "30" at bounding box center [86, 282] width 49 height 19
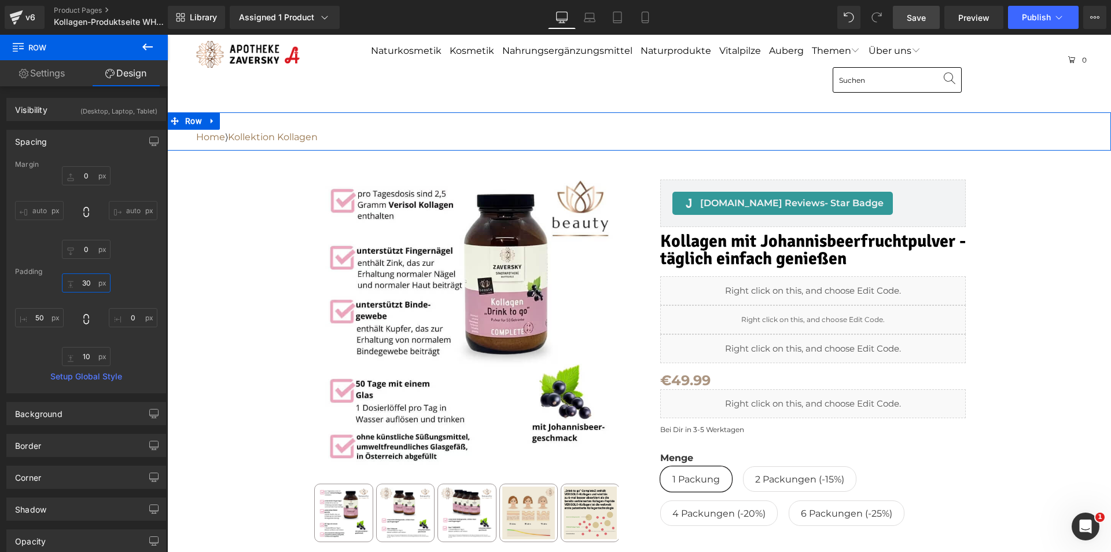
click at [86, 281] on input "30" at bounding box center [86, 282] width 49 height 19
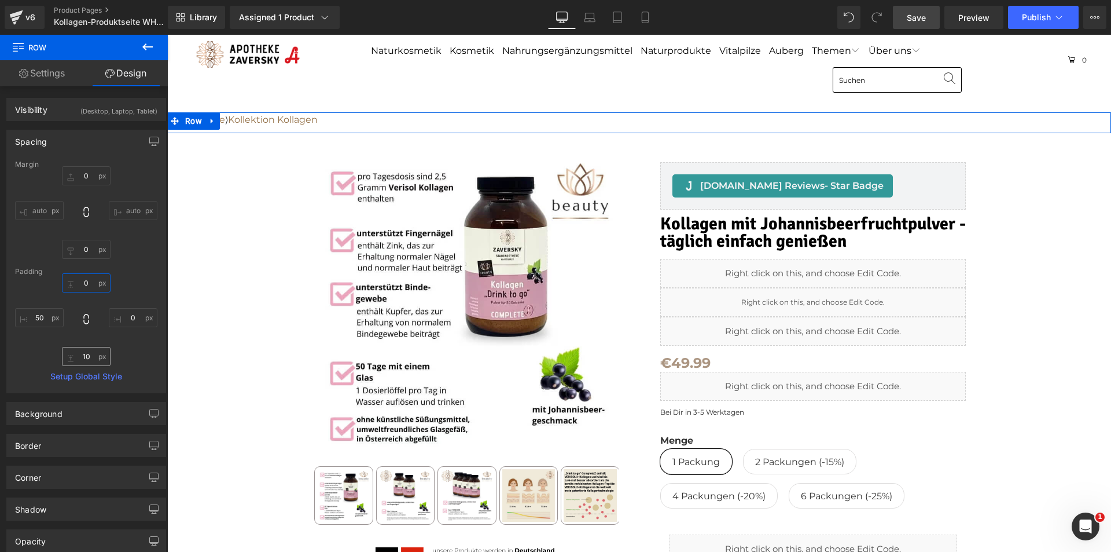
type input "0"
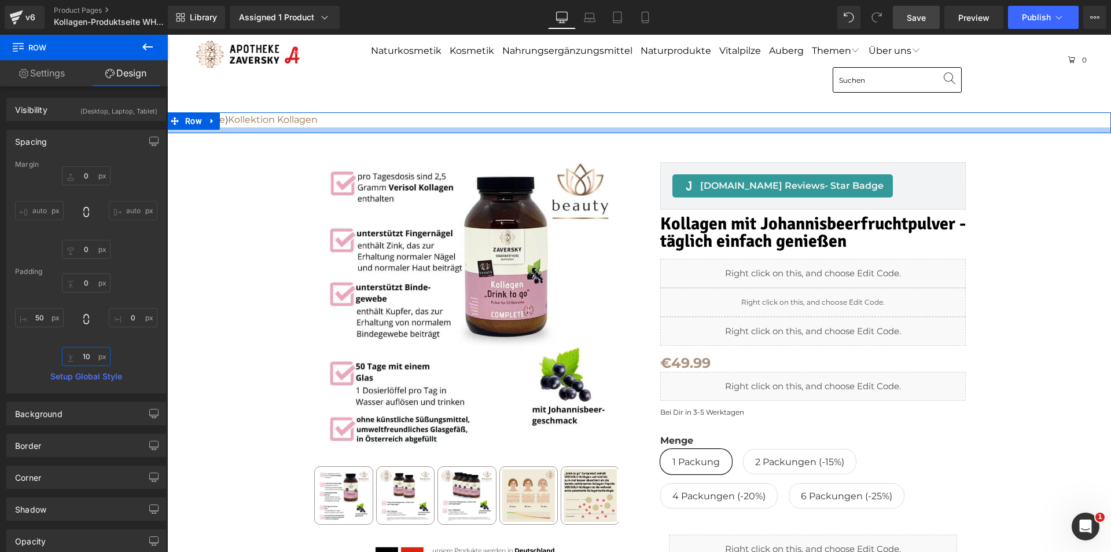
click at [84, 355] on input "10" at bounding box center [86, 356] width 49 height 19
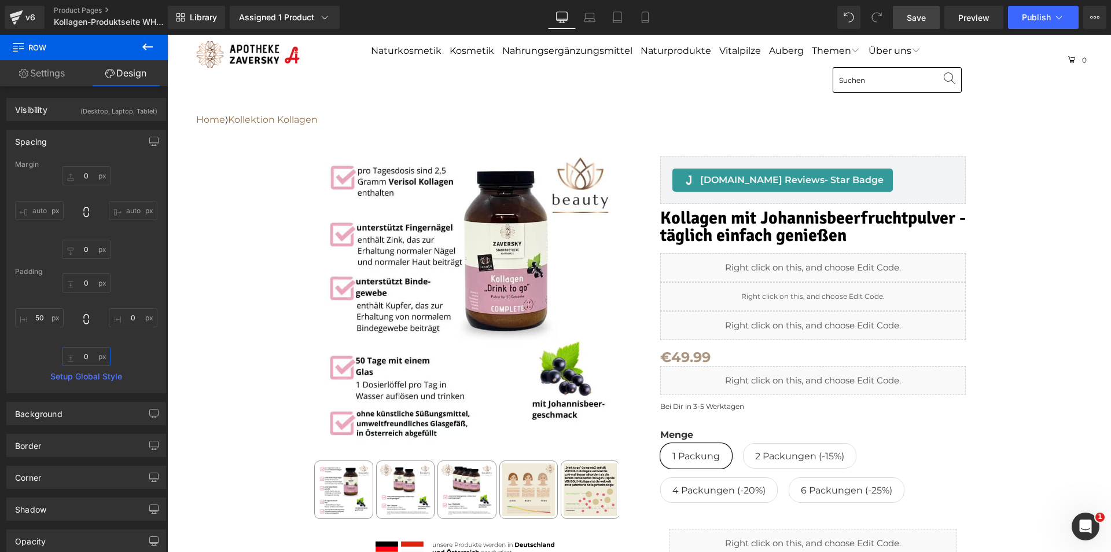
type input "0"
click at [921, 16] on span "Save" at bounding box center [916, 18] width 19 height 12
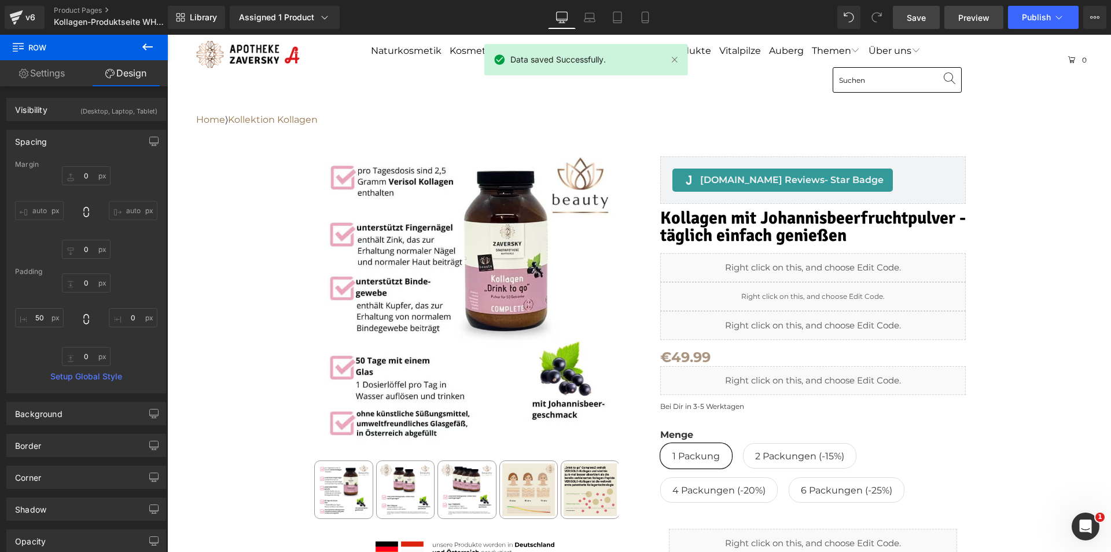
click at [974, 13] on span "Preview" at bounding box center [973, 18] width 31 height 12
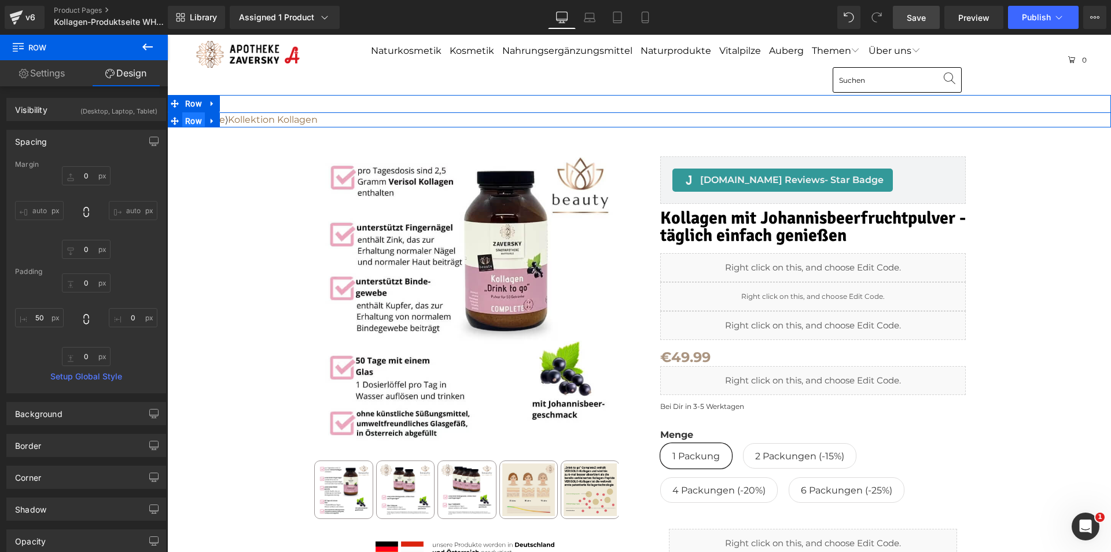
click at [187, 121] on span "Row" at bounding box center [193, 120] width 23 height 17
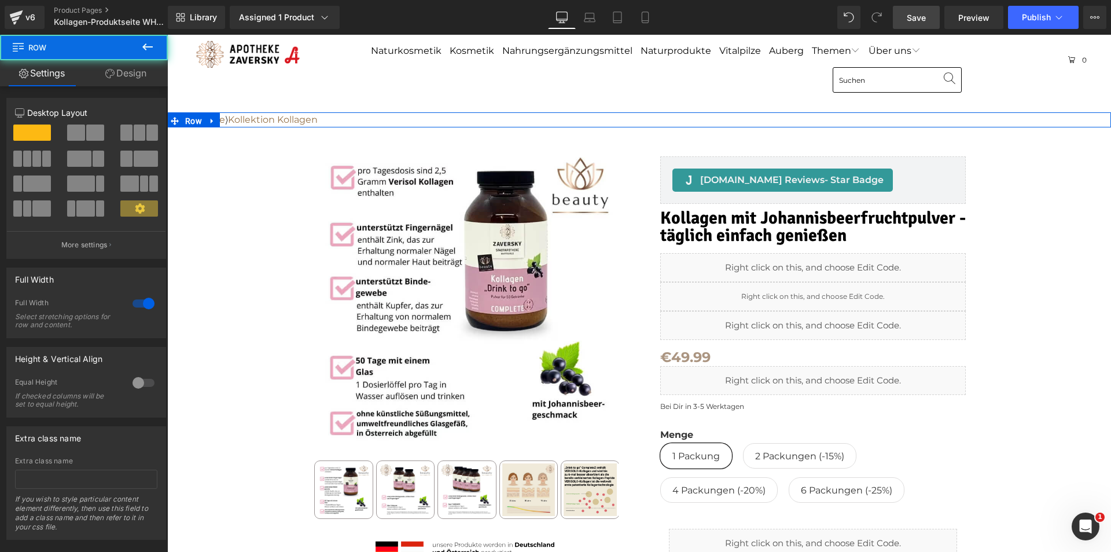
click at [126, 73] on link "Design" at bounding box center [126, 73] width 84 height 26
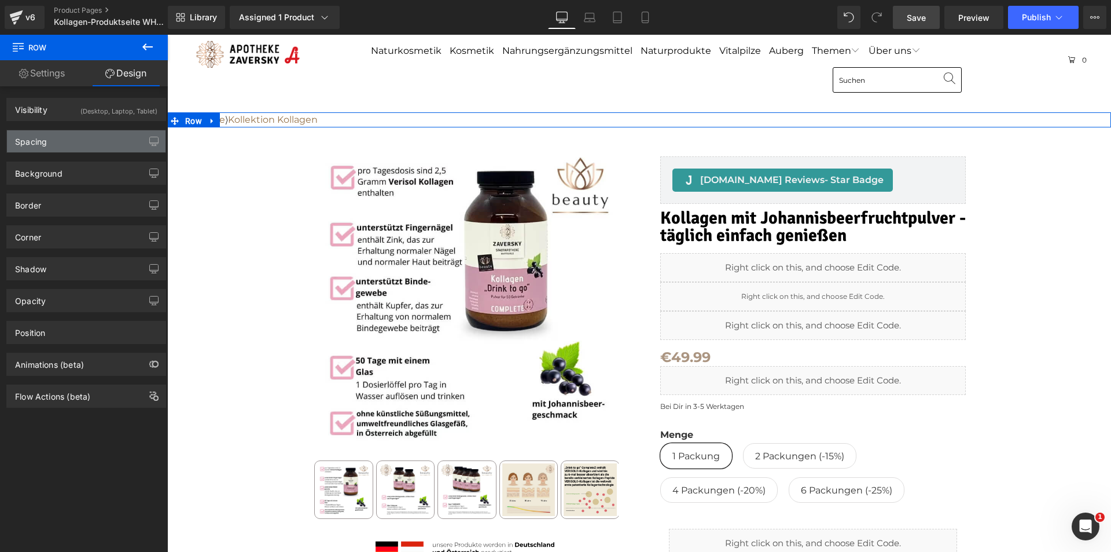
click at [87, 141] on div "Spacing" at bounding box center [86, 141] width 159 height 22
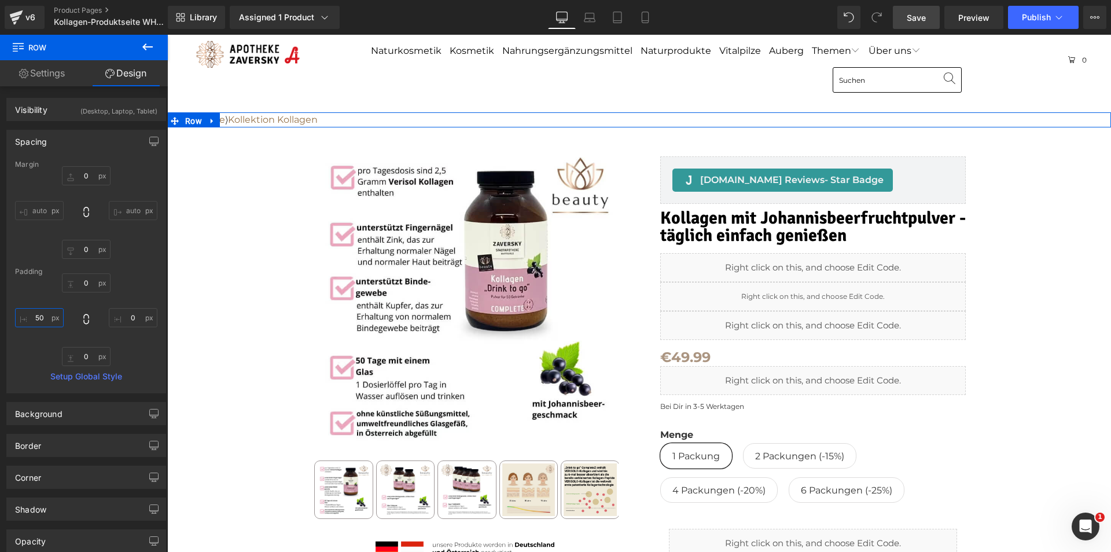
click at [46, 318] on input "50" at bounding box center [39, 317] width 49 height 19
click at [46, 317] on input "50" at bounding box center [39, 317] width 49 height 19
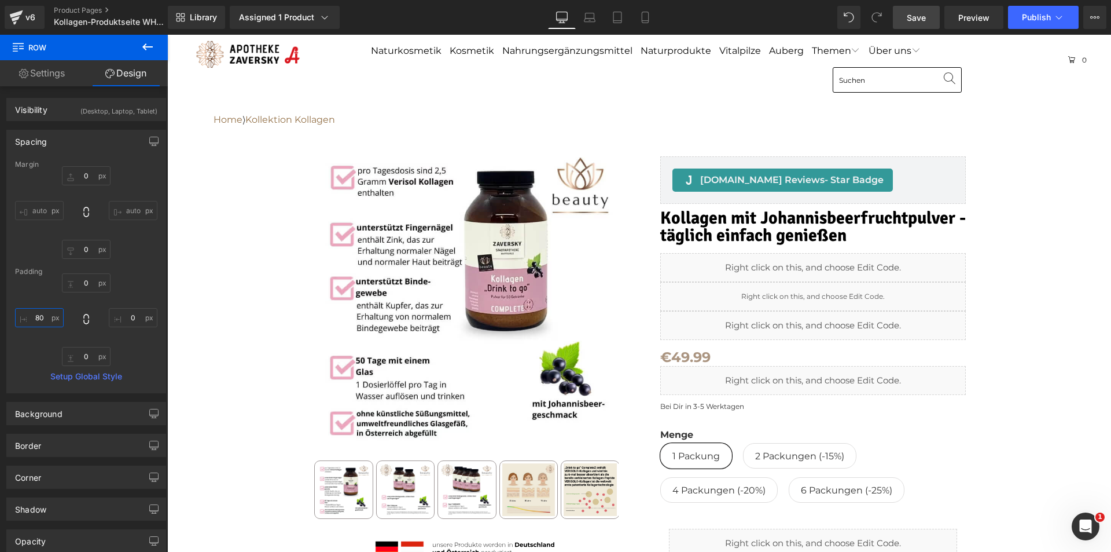
type input "80"
click at [908, 14] on span "Save" at bounding box center [916, 18] width 19 height 12
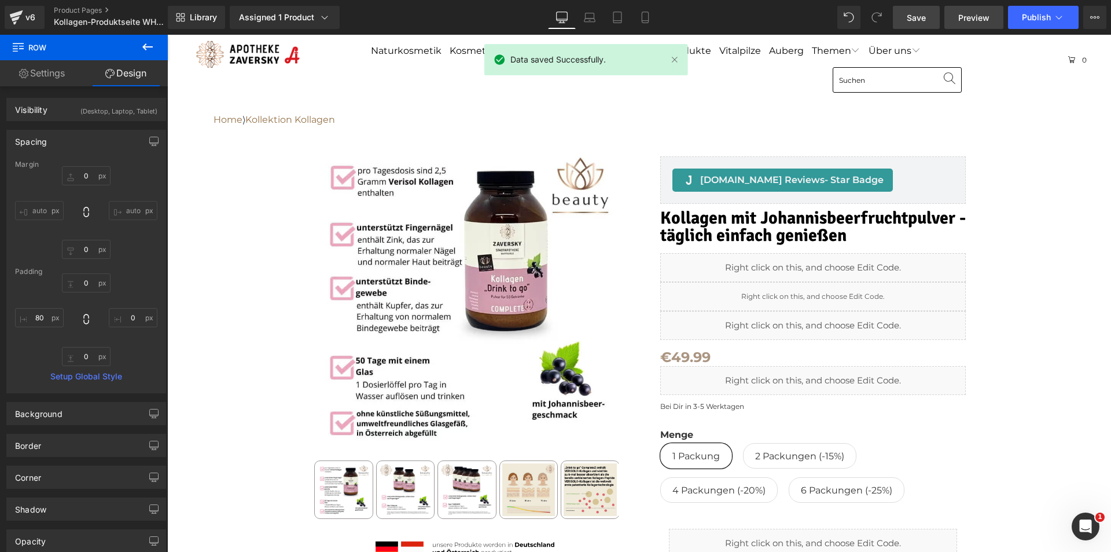
click at [979, 19] on span "Preview" at bounding box center [973, 18] width 31 height 12
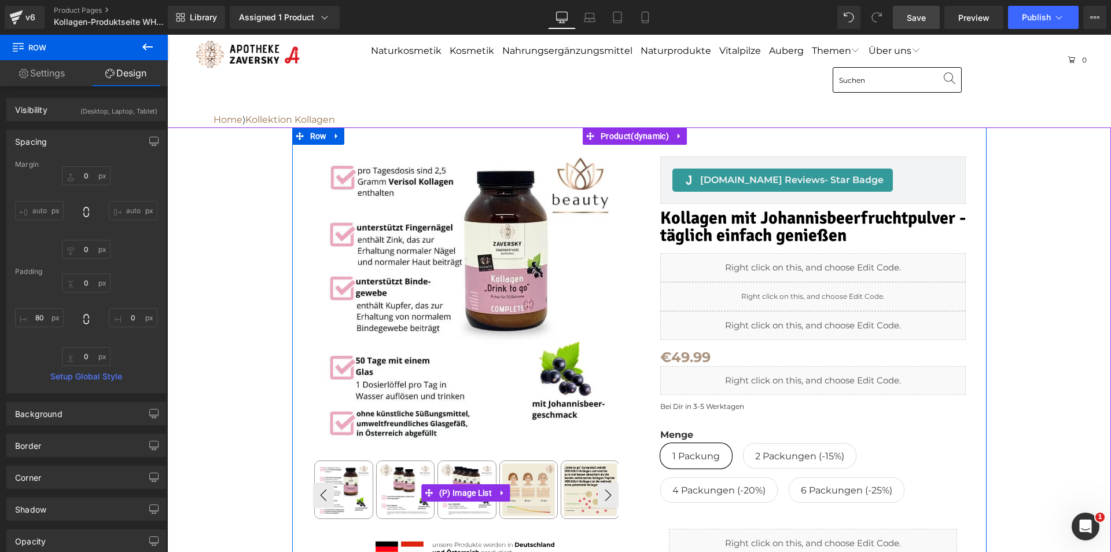
click at [466, 470] on img at bounding box center [466, 489] width 53 height 53
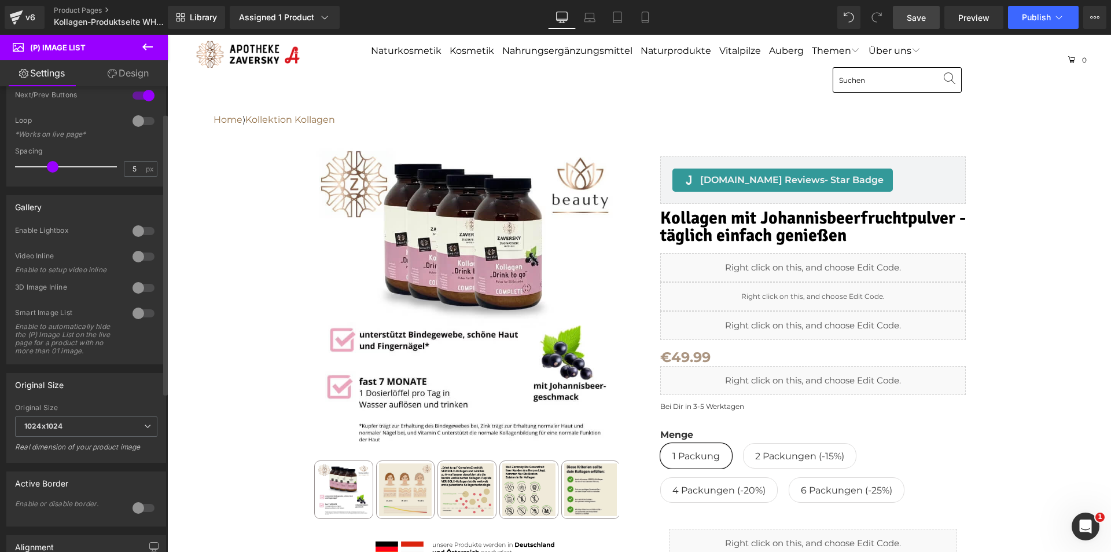
scroll to position [174, 0]
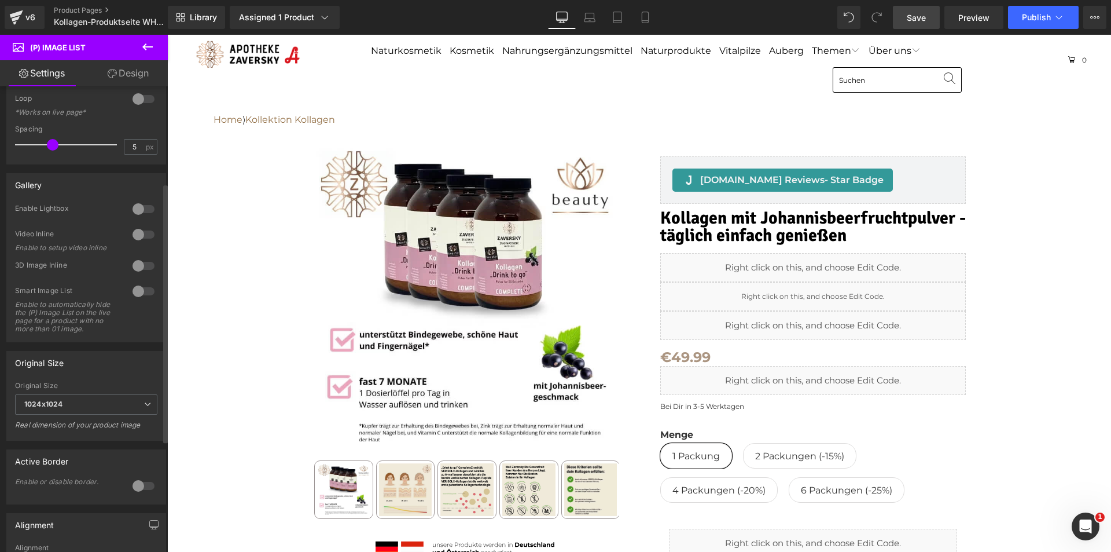
click at [137, 206] on div at bounding box center [144, 209] width 28 height 19
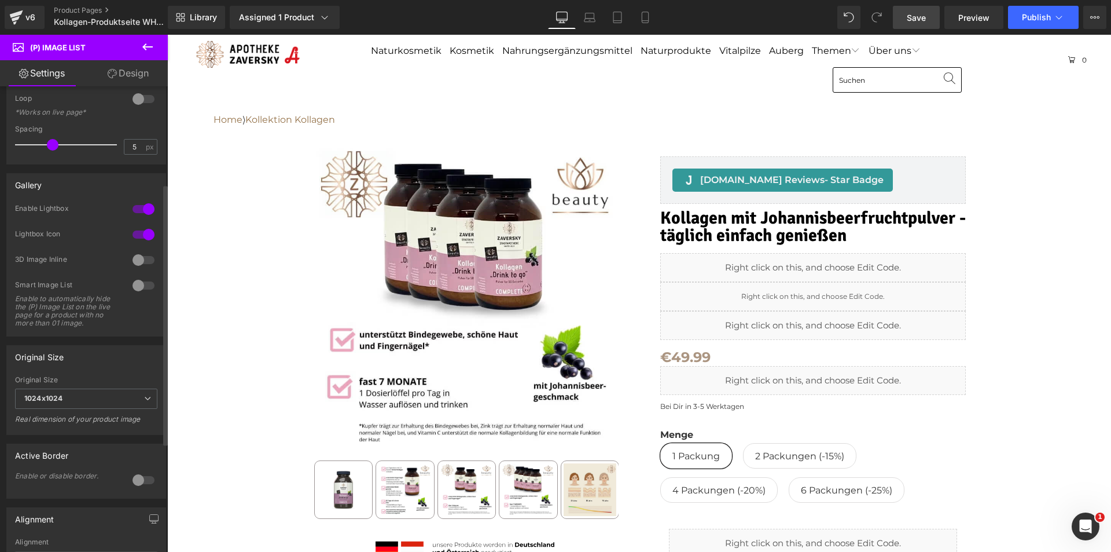
click at [137, 206] on div at bounding box center [144, 209] width 28 height 19
click at [142, 234] on div at bounding box center [144, 234] width 28 height 19
click at [133, 233] on div at bounding box center [144, 234] width 28 height 19
click at [145, 290] on div at bounding box center [144, 291] width 28 height 19
click at [130, 289] on div at bounding box center [144, 291] width 28 height 19
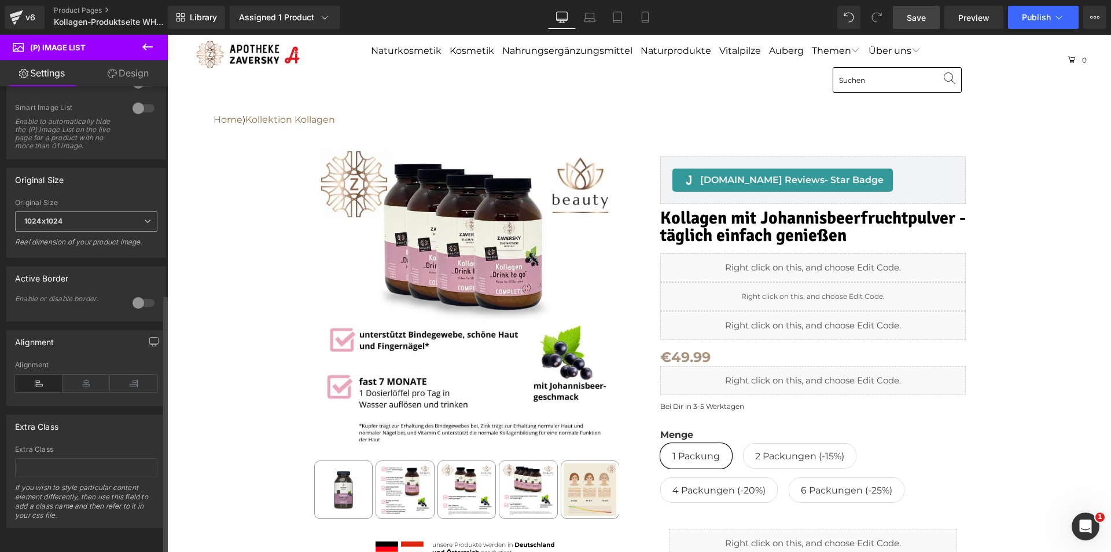
scroll to position [373, 0]
click at [918, 9] on link "Save" at bounding box center [916, 17] width 47 height 23
